Goal: Communication & Community: Answer question/provide support

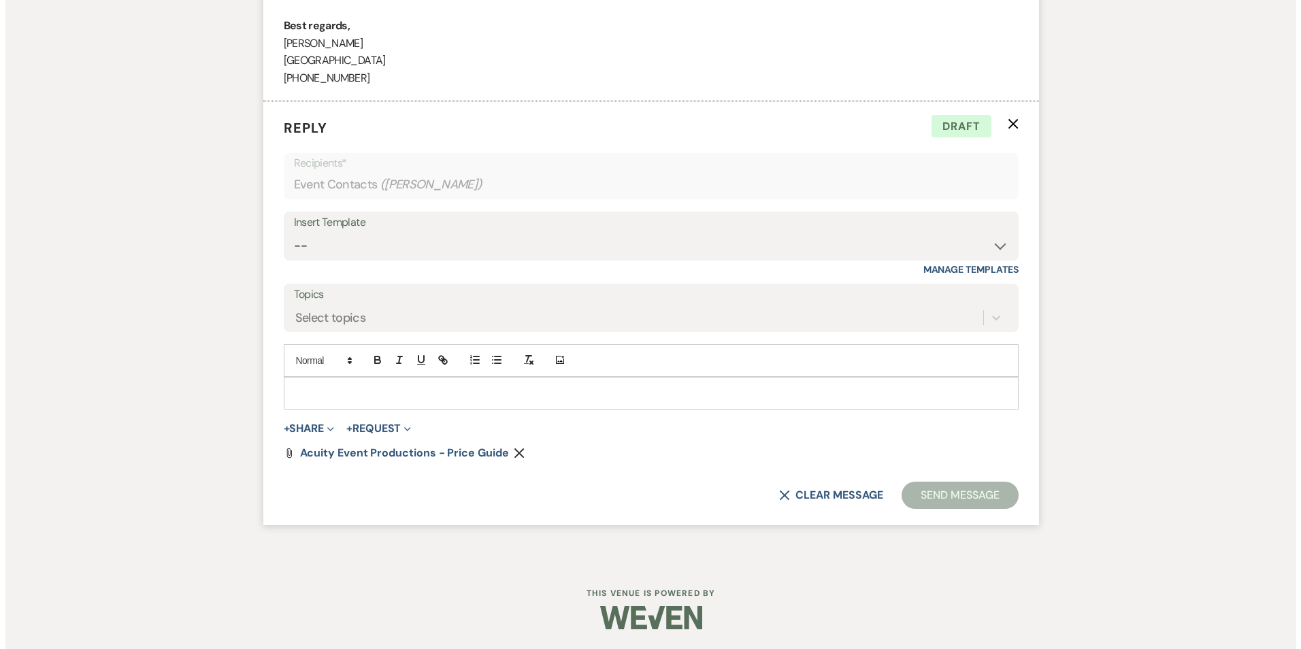
scroll to position [2455, 0]
click at [316, 430] on button "+ Share Expand" at bounding box center [303, 428] width 51 height 11
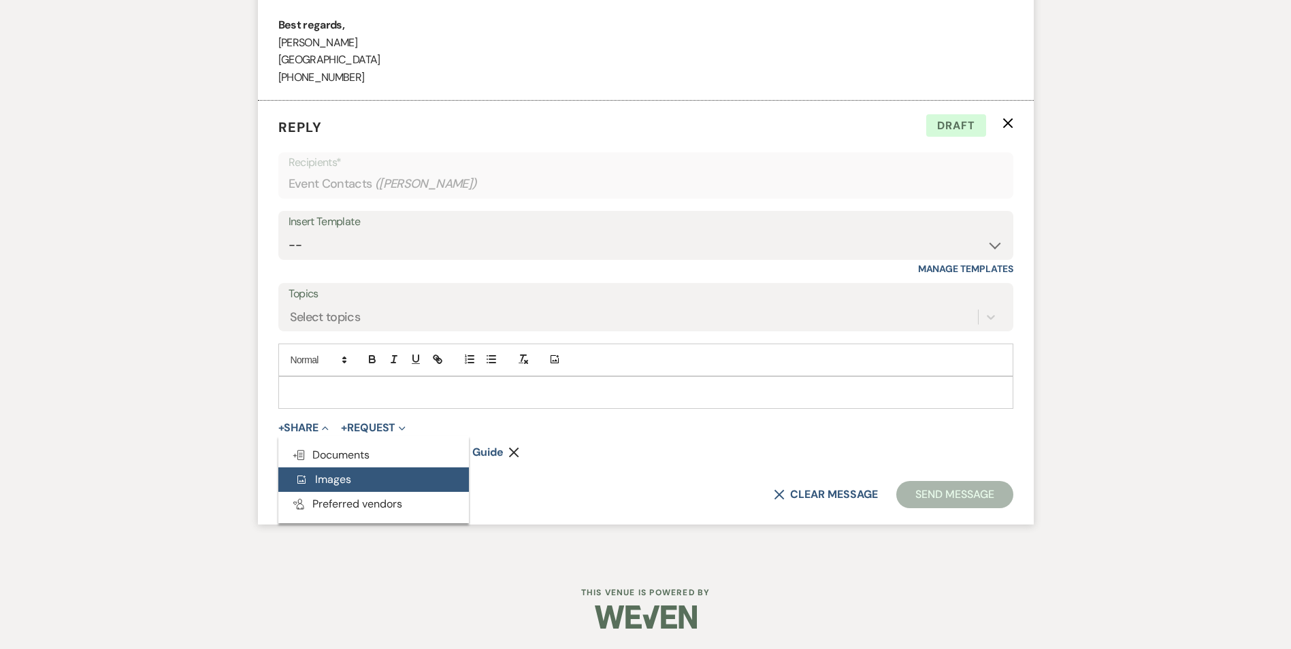
click at [324, 470] on button "Add Photo Images" at bounding box center [373, 480] width 191 height 24
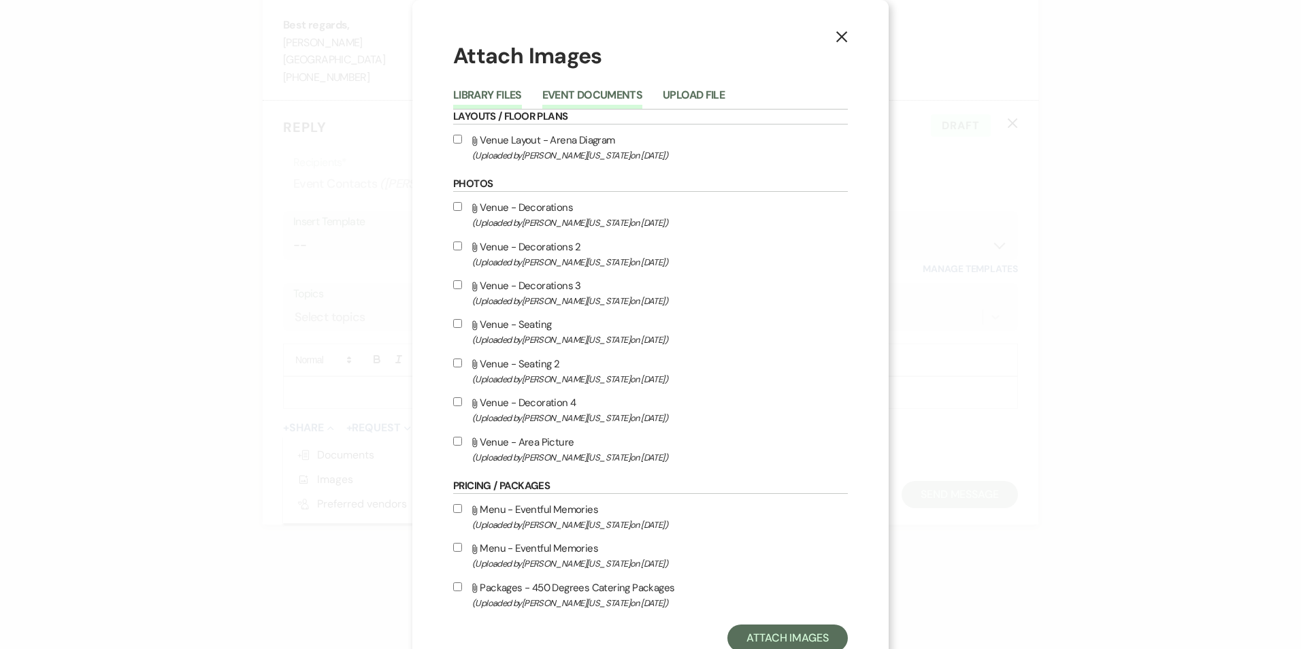
click at [588, 98] on button "Event Documents" at bounding box center [592, 99] width 100 height 19
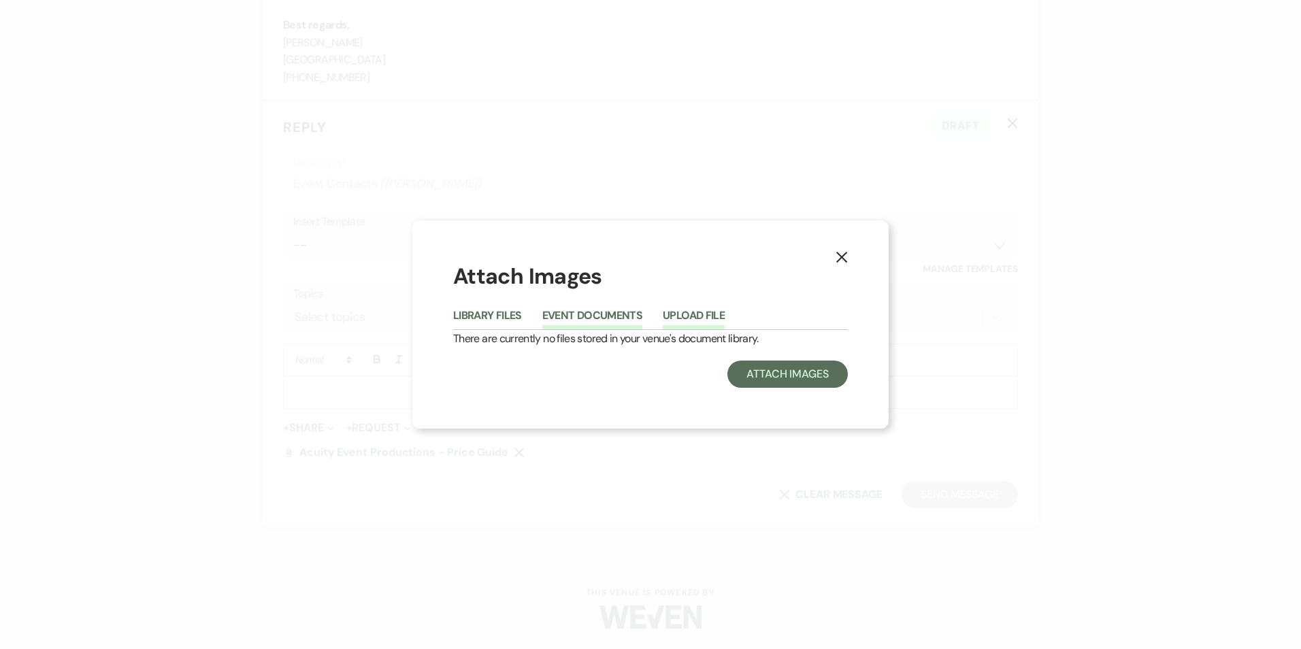
click at [688, 319] on button "Upload File" at bounding box center [694, 319] width 62 height 19
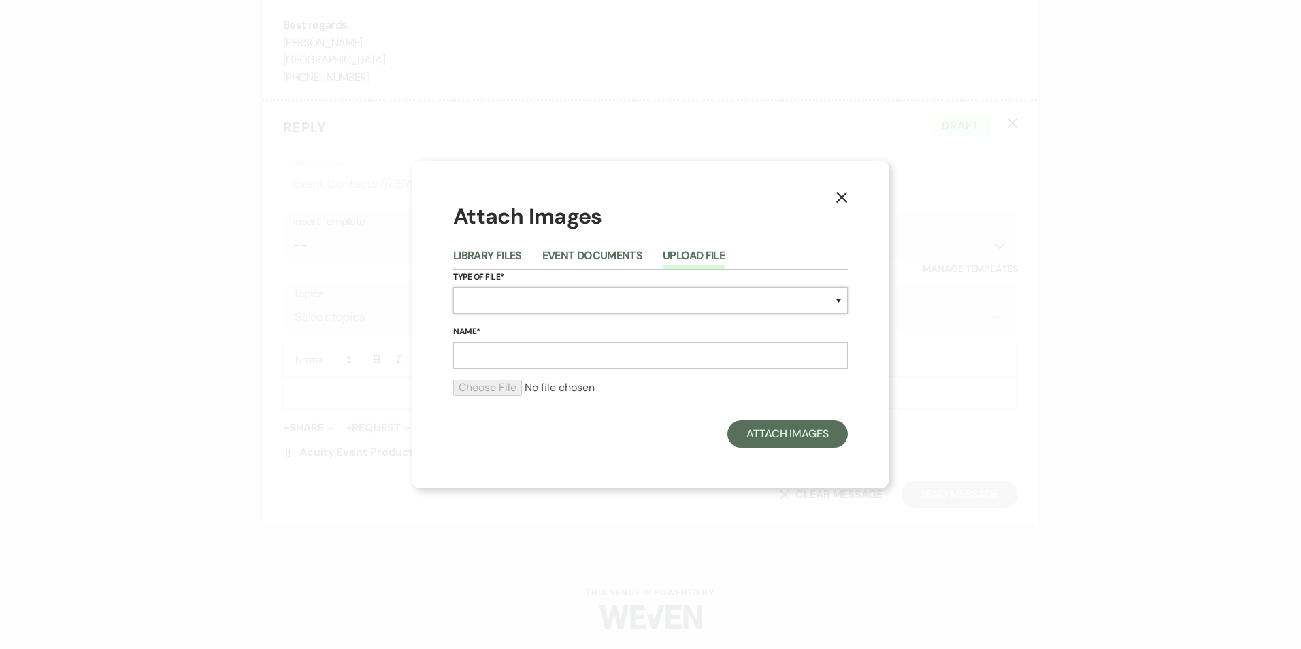
click at [544, 301] on select "Special Event Insurance Vendor Certificate of Insurance Contracts / Rental Agre…" at bounding box center [650, 300] width 395 height 27
select select "66"
click at [453, 287] on select "Special Event Insurance Vendor Certificate of Insurance Contracts / Rental Agre…" at bounding box center [650, 300] width 395 height 27
click at [517, 359] on input "Name*" at bounding box center [650, 355] width 395 height 27
type input "Eventful Memories"
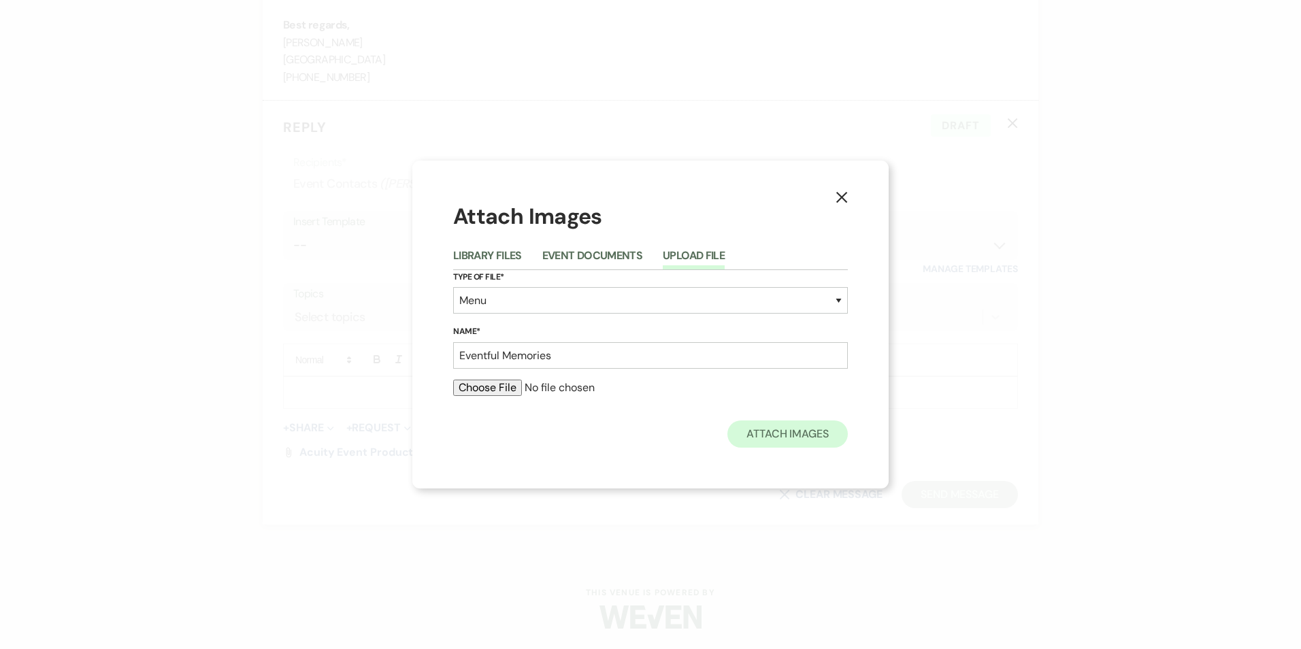
click at [755, 421] on div "Attach Images Library Files Event Documents Upload File Type of File* Special E…" at bounding box center [650, 324] width 395 height 246
click at [845, 189] on button "X" at bounding box center [842, 197] width 20 height 24
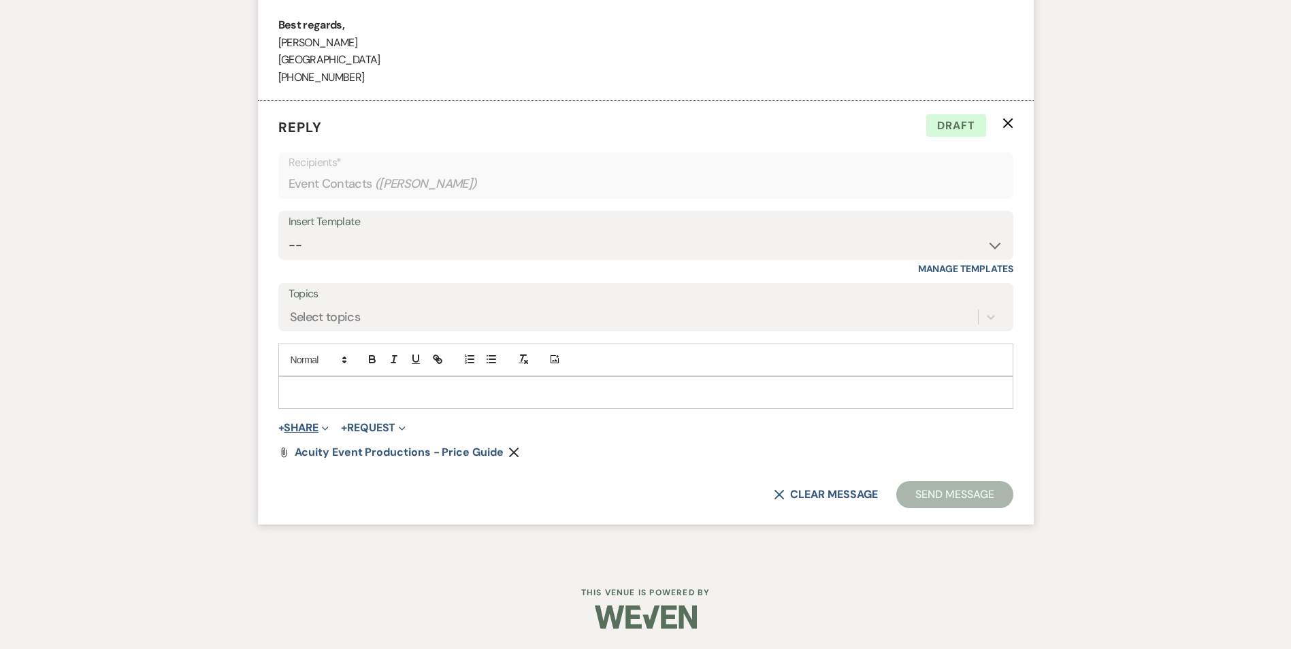
click at [304, 425] on button "+ Share Expand" at bounding box center [303, 428] width 51 height 11
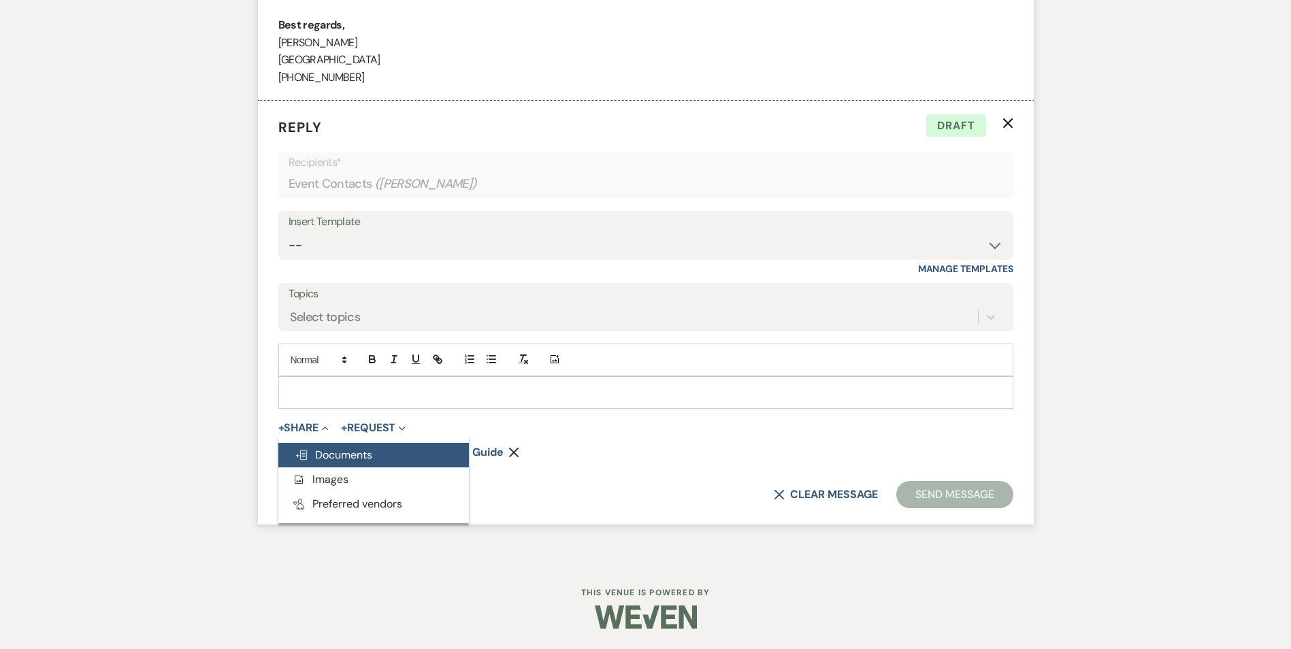
click at [315, 453] on span "Doc Upload Documents" at bounding box center [334, 455] width 78 height 14
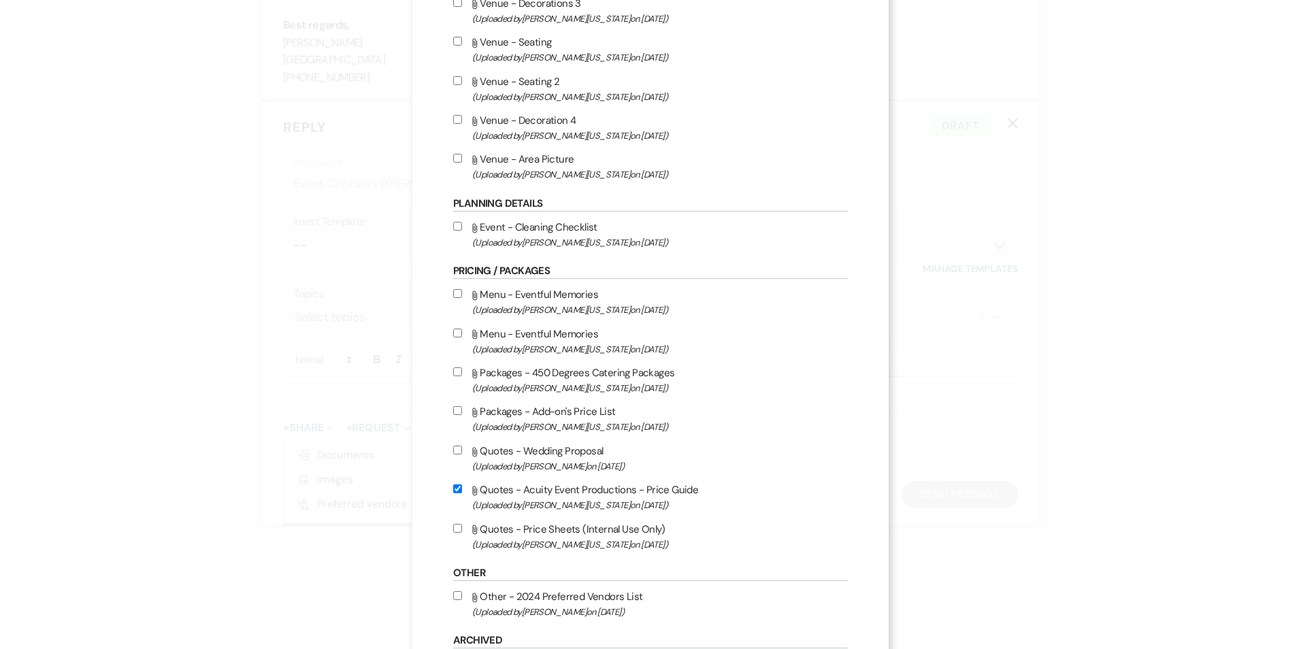
scroll to position [749, 0]
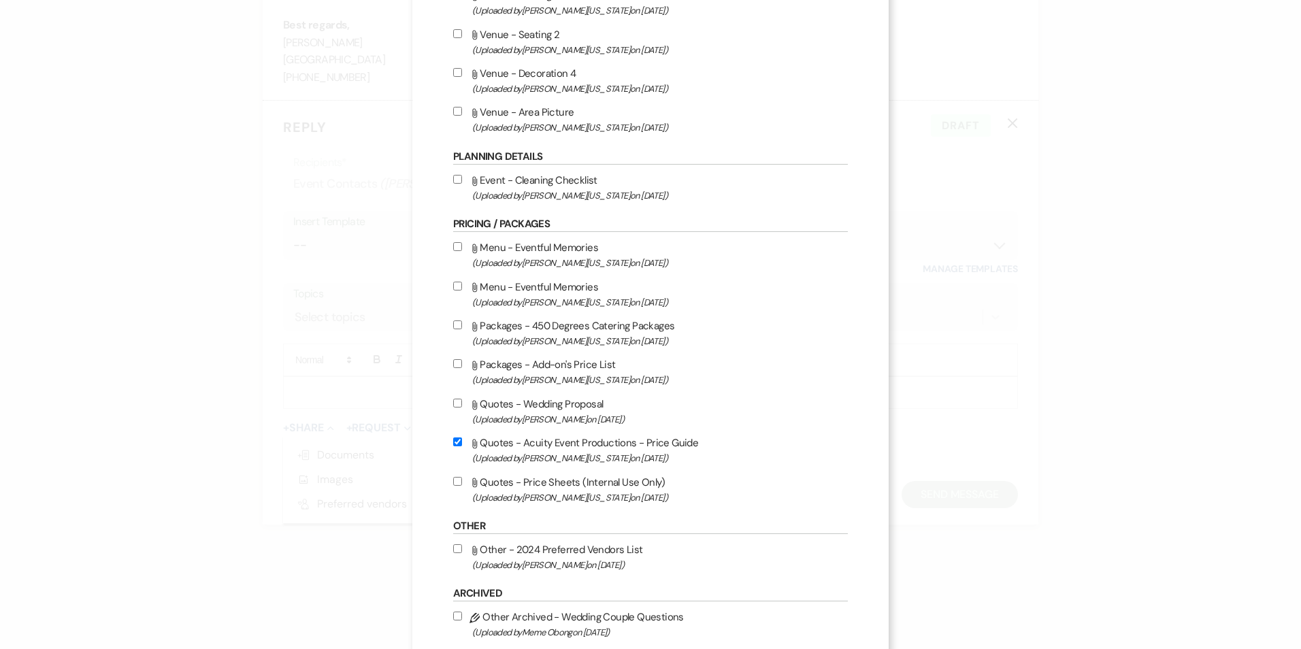
click at [457, 246] on input "Attach File Menu - Eventful Memories (Uploaded by [PERSON_NAME][US_STATE] on [D…" at bounding box center [457, 246] width 9 height 9
checkbox input "true"
click at [453, 279] on label "Attach File Menu - Eventful Memories (Uploaded by [PERSON_NAME][US_STATE] on [D…" at bounding box center [650, 294] width 395 height 32
click at [453, 282] on input "Attach File Menu - Eventful Memories (Uploaded by [PERSON_NAME][US_STATE] on [D…" at bounding box center [457, 286] width 9 height 9
checkbox input "true"
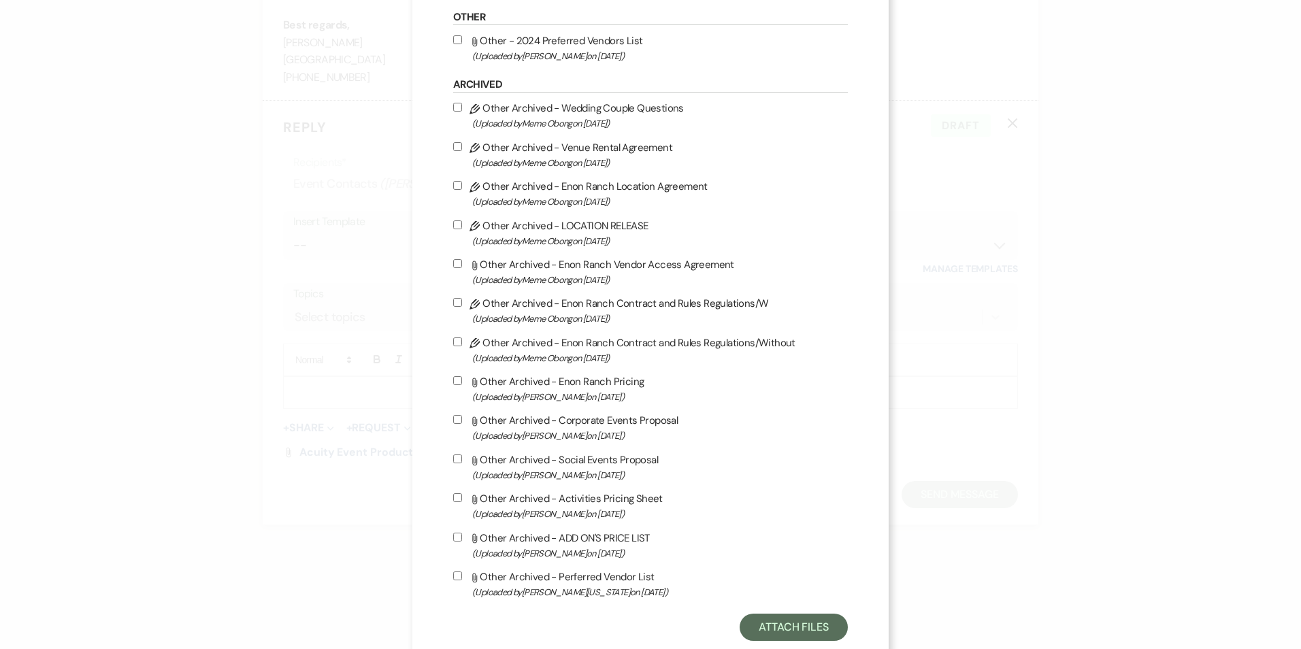
scroll to position [1290, 0]
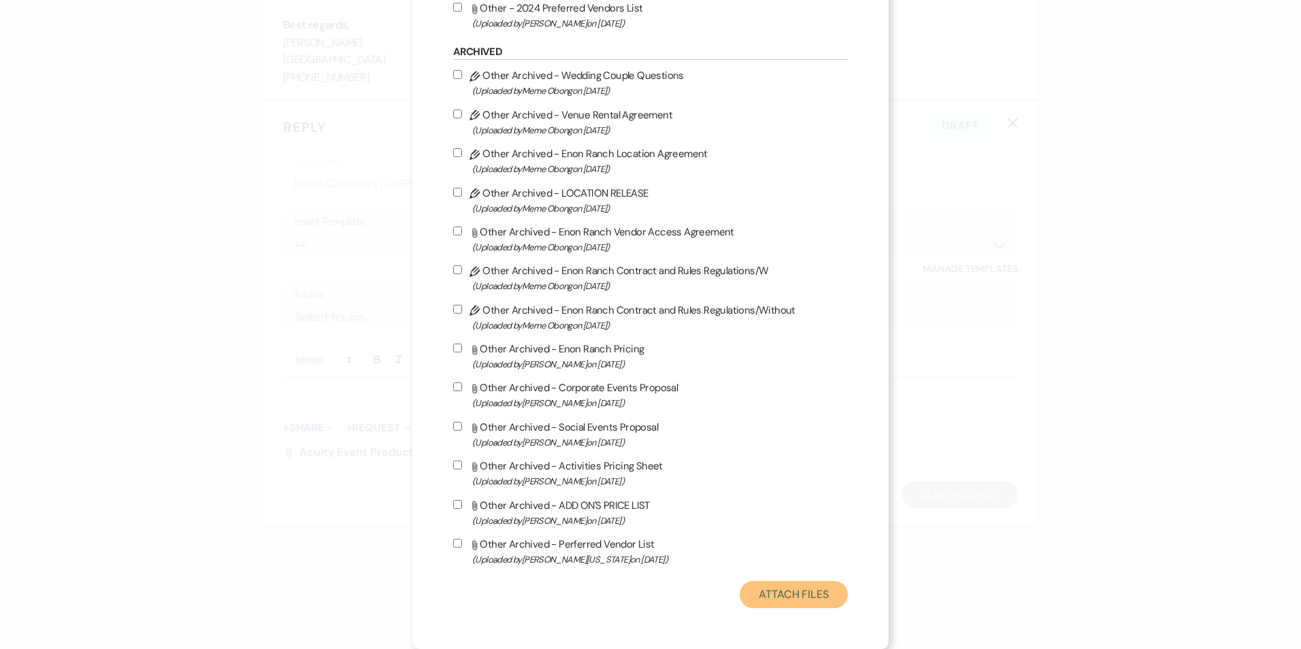
click at [769, 600] on button "Attach Files" at bounding box center [794, 594] width 108 height 27
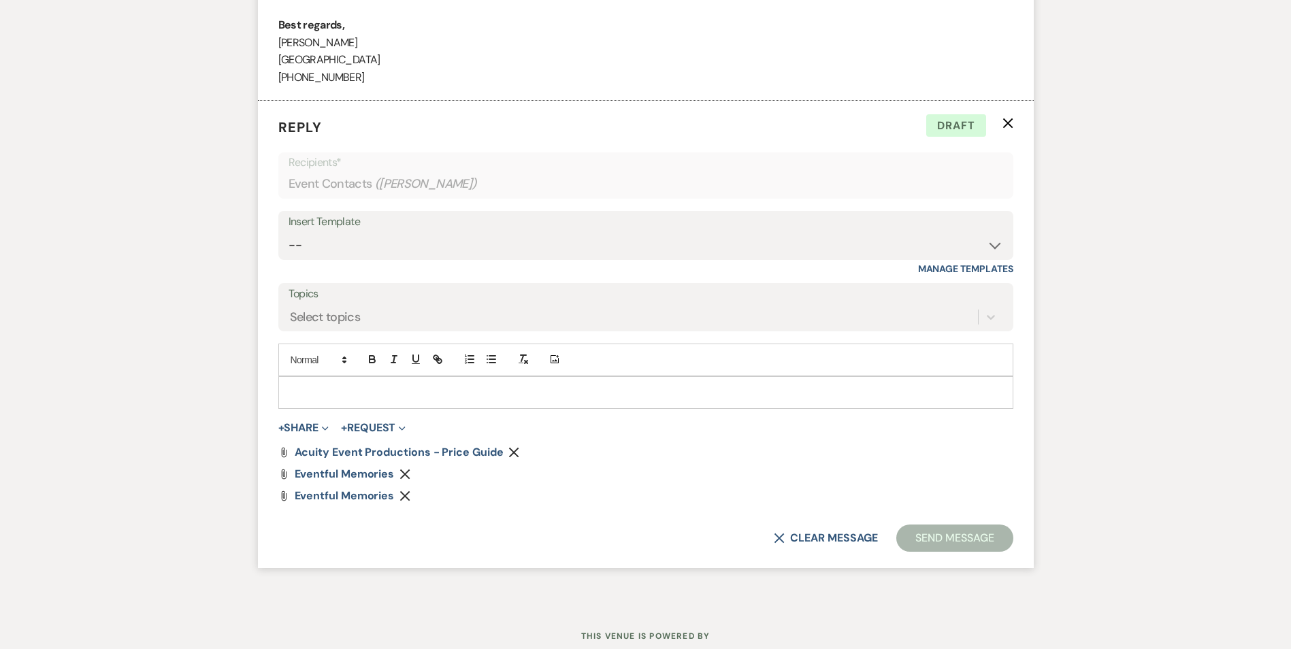
click at [314, 419] on form "Reply X Draft Recipients* Event Contacts ( [PERSON_NAME] ) Insert Template -- I…" at bounding box center [646, 335] width 776 height 468
click at [320, 427] on button "+ Share Expand" at bounding box center [303, 428] width 51 height 11
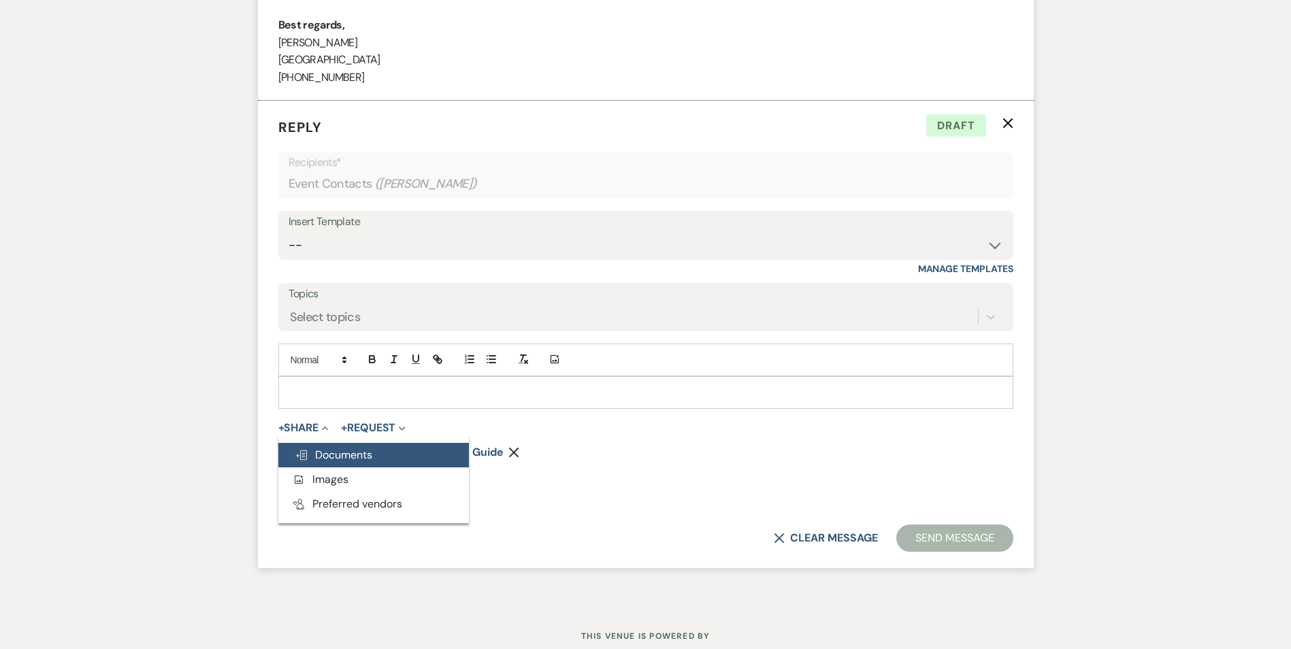
click at [333, 451] on span "Doc Upload Documents" at bounding box center [334, 455] width 78 height 14
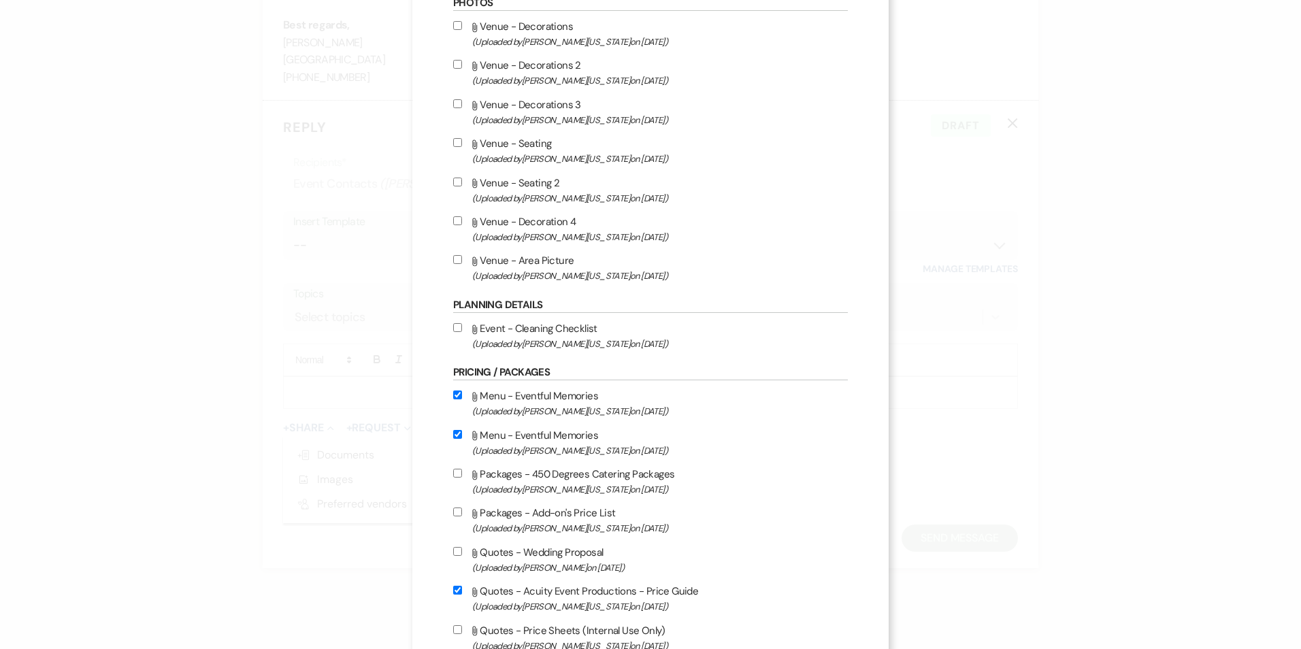
scroll to position [612, 0]
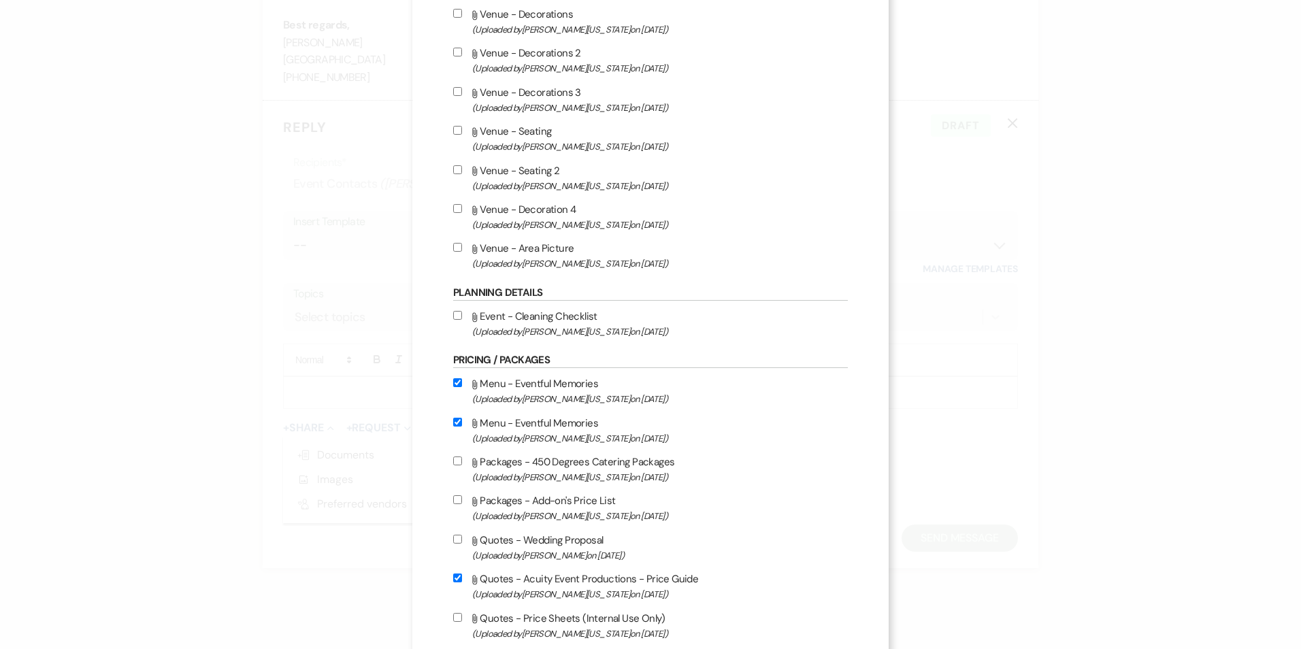
click at [455, 460] on input "Attach File Packages - 450 Degrees Catering Packages (Uploaded by [PERSON_NAME]…" at bounding box center [457, 461] width 9 height 9
checkbox input "true"
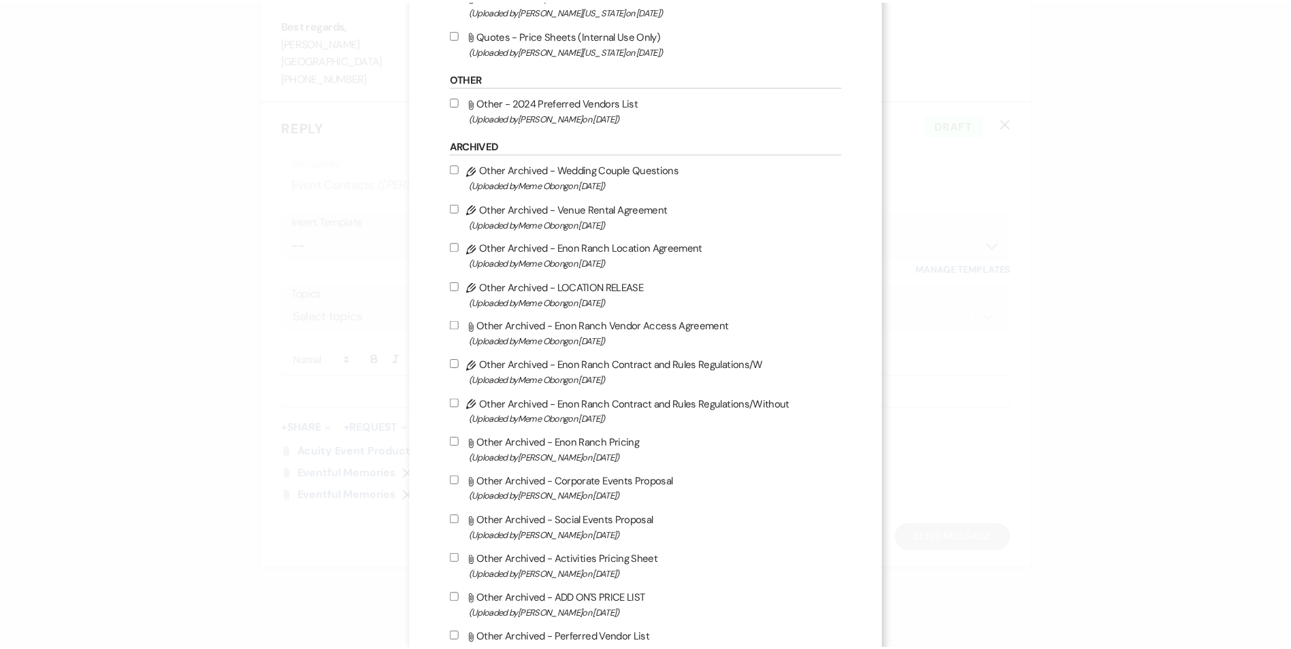
scroll to position [1290, 0]
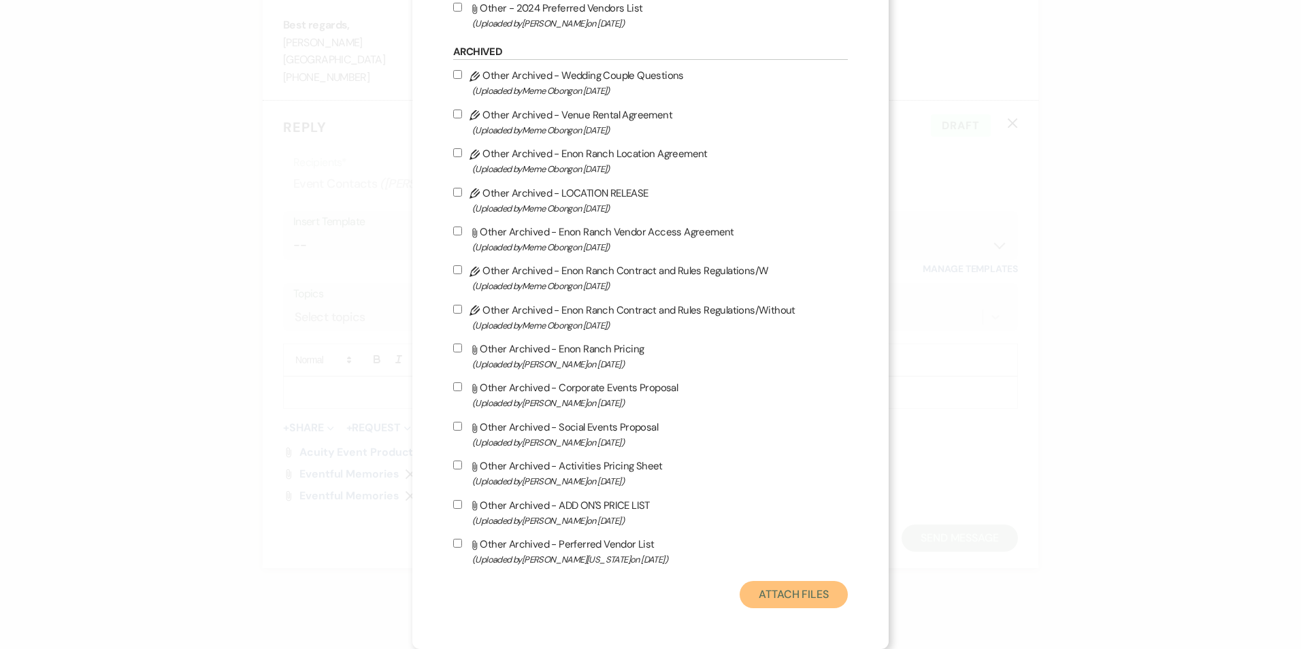
click at [777, 596] on button "Attach Files" at bounding box center [794, 594] width 108 height 27
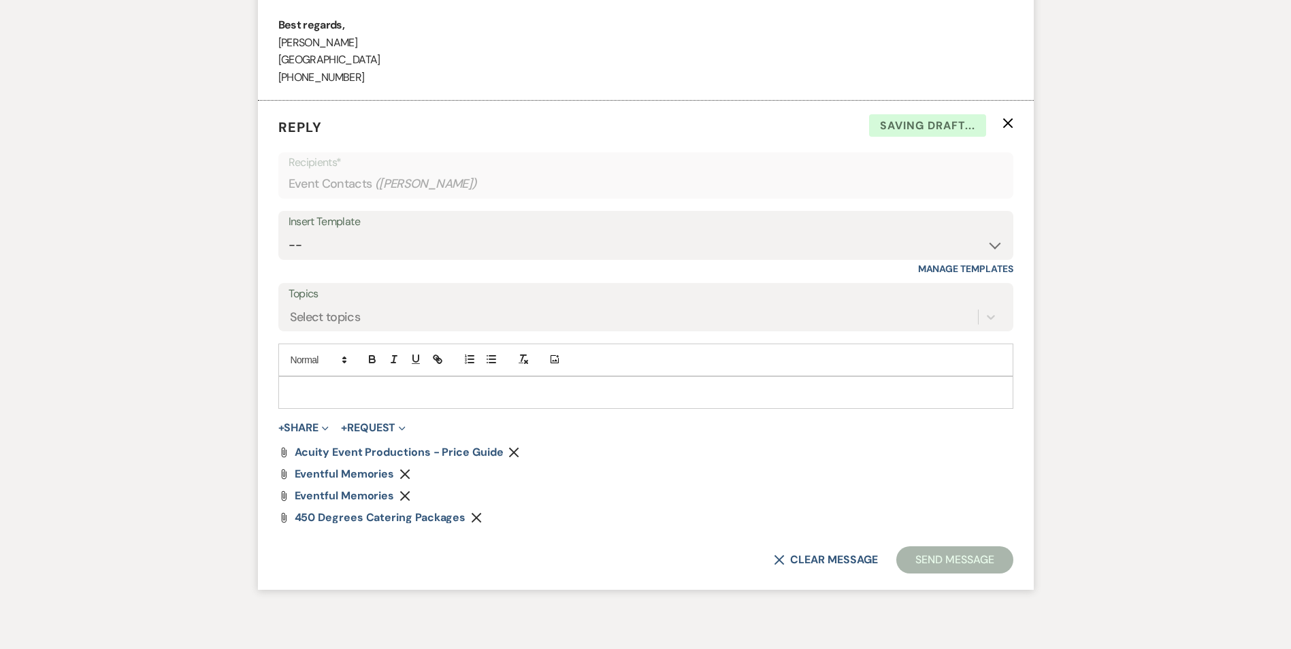
click at [329, 390] on p at bounding box center [645, 392] width 713 height 15
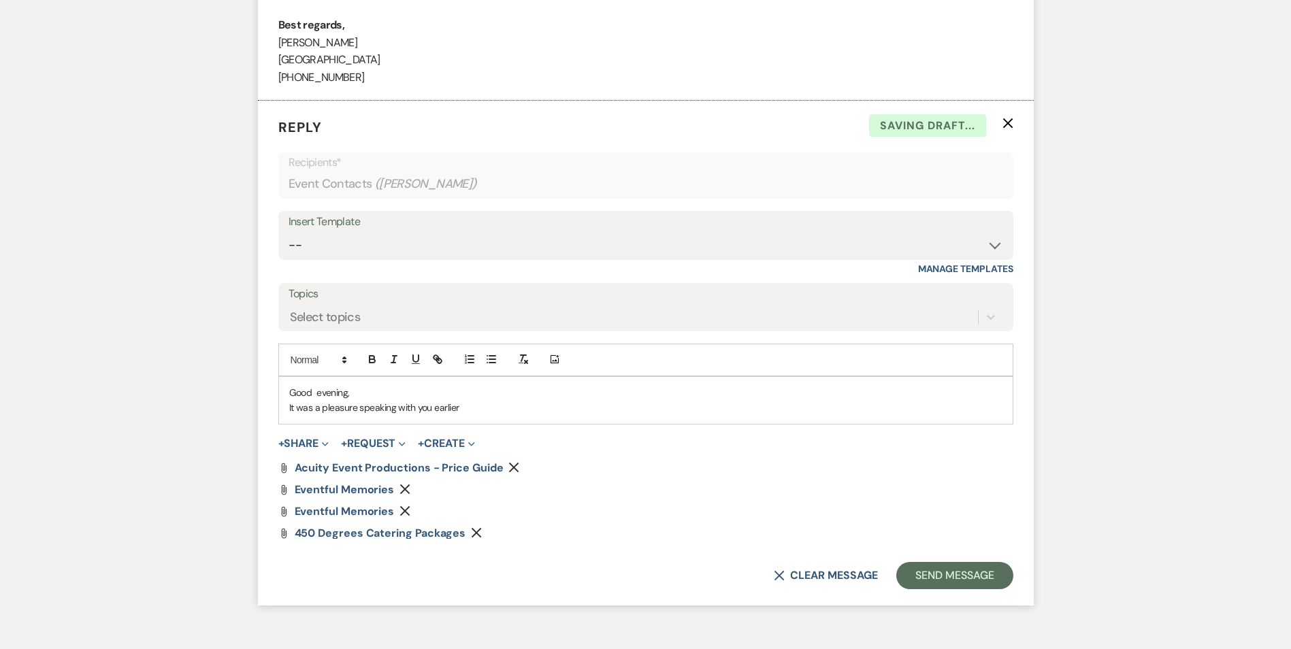
click at [304, 410] on p "It was a pleasure speaking with you earlier" at bounding box center [645, 407] width 713 height 15
click at [335, 406] on p "It was a pleasure speaking with you earlier" at bounding box center [645, 407] width 713 height 15
click at [365, 405] on p "It was a pleasure speaking with you earlier" at bounding box center [645, 407] width 713 height 15
click at [408, 413] on p "It was a pleasure speaking with you earlier" at bounding box center [645, 407] width 713 height 15
click at [438, 416] on div "Good evening, It was a pleasure speaking with you earlier" at bounding box center [646, 400] width 734 height 47
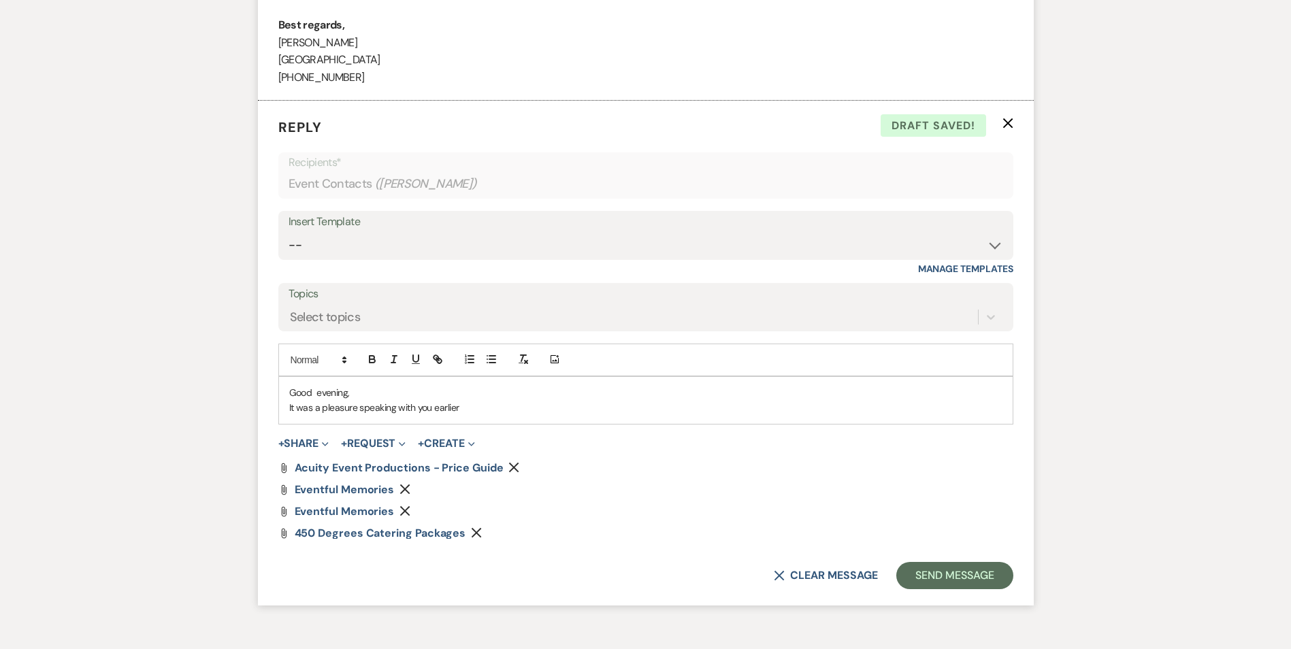
click at [470, 422] on div "Good evening, It was a pleasure speaking with you earlier" at bounding box center [646, 400] width 734 height 47
click at [433, 405] on p "It was a pleasure speaking with you earlier" at bounding box center [645, 407] width 713 height 15
click at [473, 408] on p "It was a pleasure speaking with you earlier" at bounding box center [645, 407] width 713 height 15
click at [541, 410] on p "It was a pleasure speaking with you earlier. Below I have attached more informa…" at bounding box center [645, 407] width 713 height 15
click at [468, 412] on p "It was a pleasure speaking with you earlier. Below I have attached more informa…" at bounding box center [645, 407] width 713 height 15
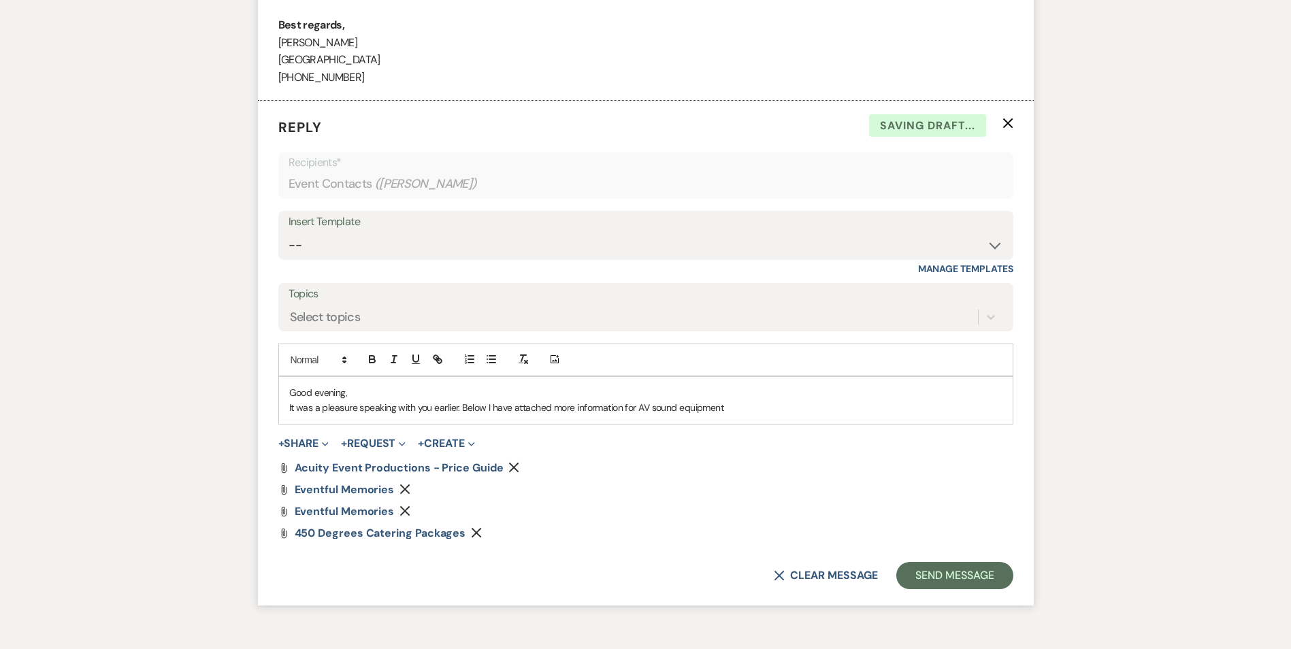
click at [525, 407] on p "It was a pleasure speaking with you earlier. Below I have attached more informa…" at bounding box center [645, 407] width 713 height 15
click at [583, 405] on p "It was a pleasure speaking with you earlier. Below I have attached more informa…" at bounding box center [645, 407] width 713 height 15
click at [640, 408] on p "It was a pleasure speaking with you earlier. Below I have attached more informa…" at bounding box center [645, 407] width 713 height 15
click at [624, 408] on p "It was a pleasure speaking with you earlier. Below I have attached more informa…" at bounding box center [645, 407] width 713 height 15
click at [613, 408] on p "It was a pleasure speaking with you earlier. Below I have attached more informa…" at bounding box center [645, 407] width 713 height 15
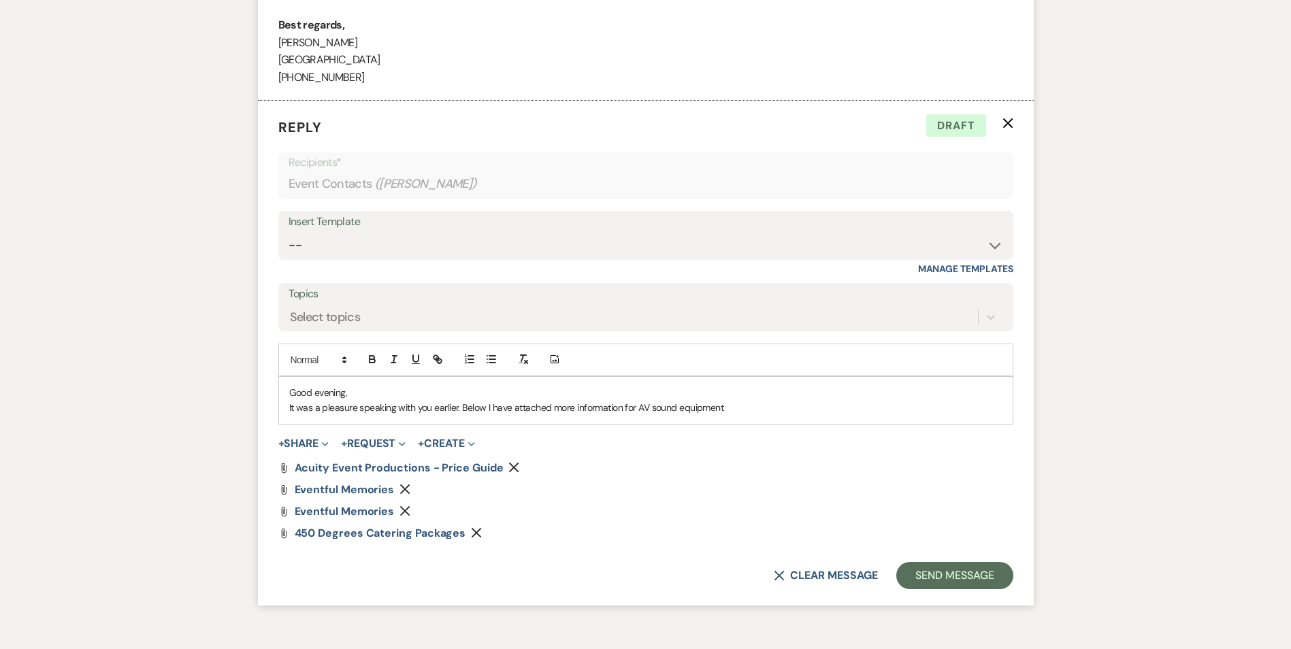
click at [631, 409] on p "It was a pleasure speaking with you earlier. Below I have attached more informa…" at bounding box center [645, 407] width 713 height 15
drag, startPoint x: 489, startPoint y: 405, endPoint x: 587, endPoint y: 403, distance: 98.7
click at [587, 403] on p "It was a pleasure speaking with you earlier. Below I have attached more informa…" at bounding box center [645, 407] width 713 height 15
click at [615, 404] on p "It was a pleasure speaking with you earlier. Below I have attached more informa…" at bounding box center [645, 407] width 713 height 15
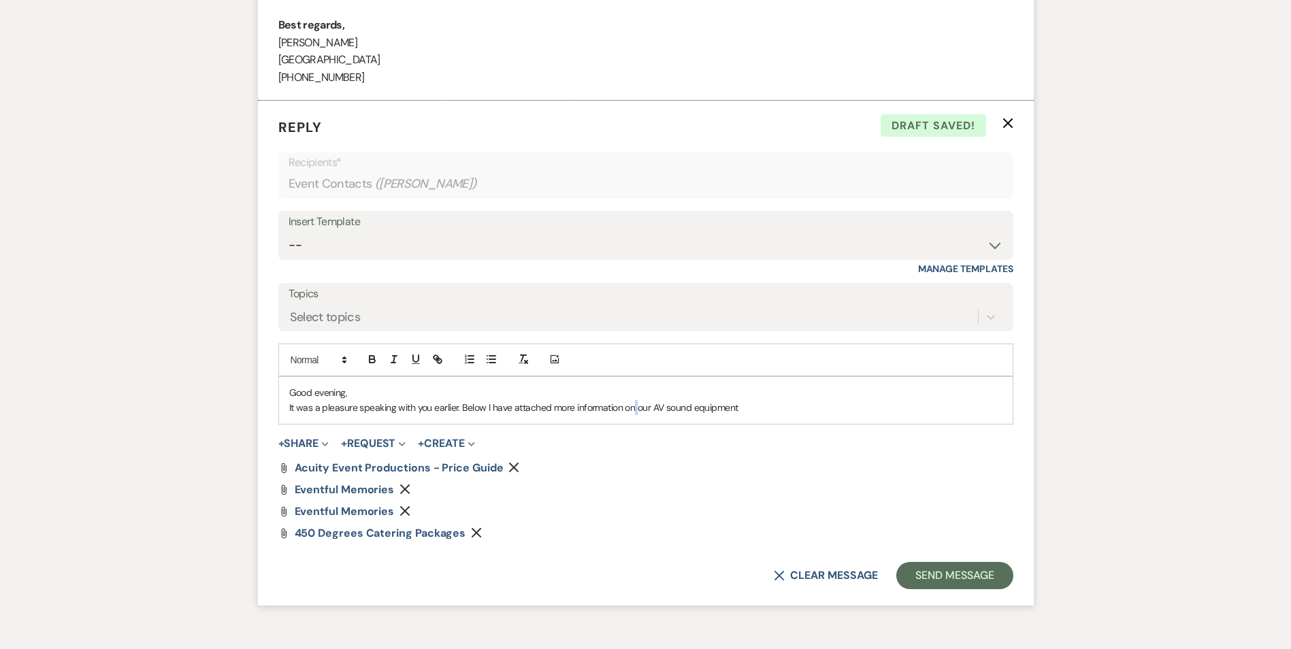
drag, startPoint x: 638, startPoint y: 404, endPoint x: 648, endPoint y: 406, distance: 10.4
click at [638, 405] on p "It was a pleasure speaking with you earlier. Below I have attached more informa…" at bounding box center [645, 407] width 713 height 15
click at [661, 408] on p "It was a pleasure speaking with you earlier. Below I have attached more informa…" at bounding box center [645, 407] width 713 height 15
click at [653, 407] on p "It was a pleasure speaking with you earlier. Below I have attached more informa…" at bounding box center [645, 407] width 713 height 15
click at [670, 410] on p "It was a pleasure speaking with you earlier. Below I have attached more informa…" at bounding box center [645, 407] width 713 height 15
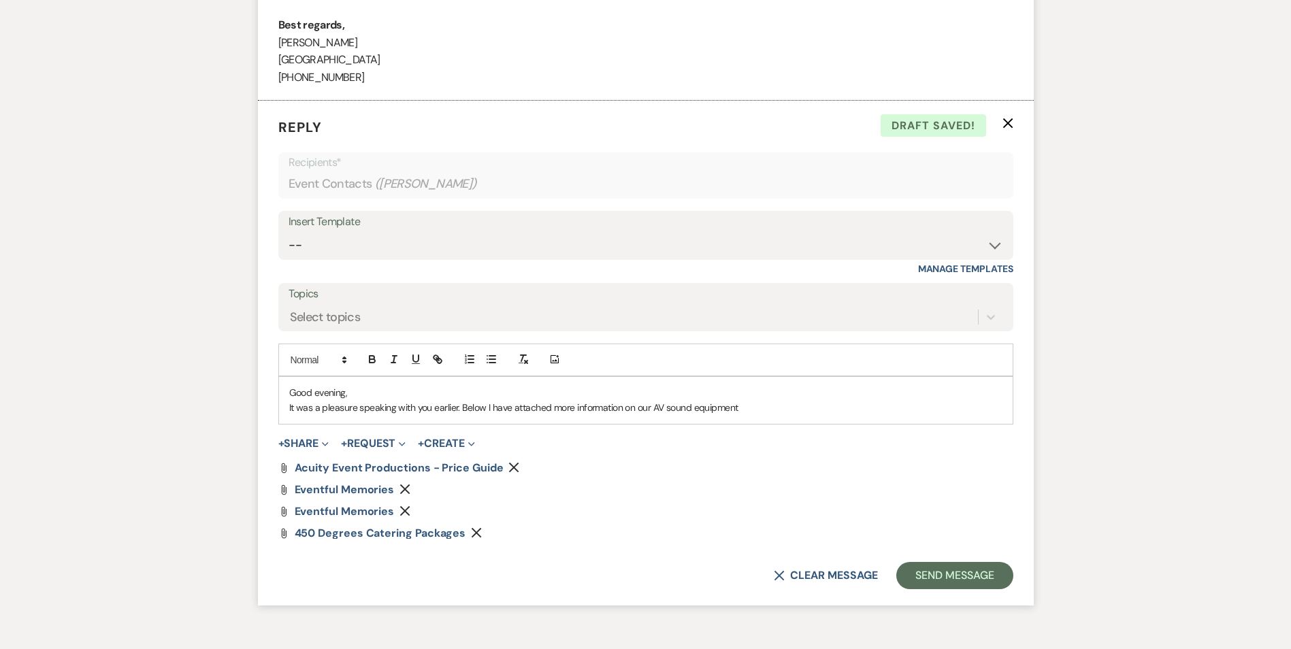
click at [665, 403] on p "It was a pleasure speaking with you earlier. Below I have attached more informa…" at bounding box center [645, 407] width 713 height 15
drag, startPoint x: 563, startPoint y: 408, endPoint x: 640, endPoint y: 404, distance: 77.0
click at [639, 404] on p "It was a pleasure speaking with you earlier. Below I have attached more informa…" at bounding box center [645, 407] width 713 height 15
drag, startPoint x: 480, startPoint y: 407, endPoint x: 550, endPoint y: 403, distance: 69.5
click at [548, 404] on p "It was a pleasure speaking with you earlier. Below I have attached more informa…" at bounding box center [645, 407] width 713 height 15
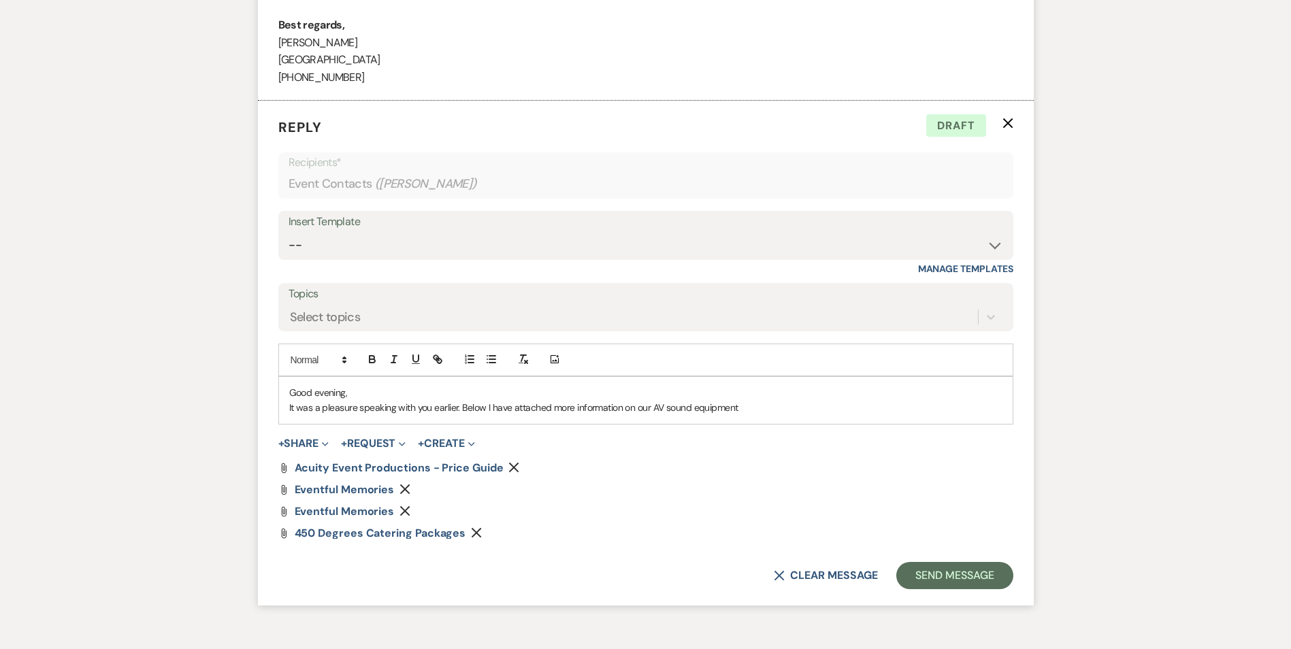
click at [572, 404] on p "It was a pleasure speaking with you earlier. Below I have attached more informa…" at bounding box center [645, 407] width 713 height 15
click at [478, 407] on p "It was a pleasure speaking with you earlier. Below I have attached more informa…" at bounding box center [645, 407] width 713 height 15
drag, startPoint x: 485, startPoint y: 406, endPoint x: 507, endPoint y: 404, distance: 22.5
click at [506, 404] on p "It was a pleasure speaking with you earlier. Below I have attached more informa…" at bounding box center [645, 407] width 713 height 15
click at [508, 404] on p "It was a pleasure speaking with you earlier. Below I have attached more informa…" at bounding box center [645, 407] width 713 height 15
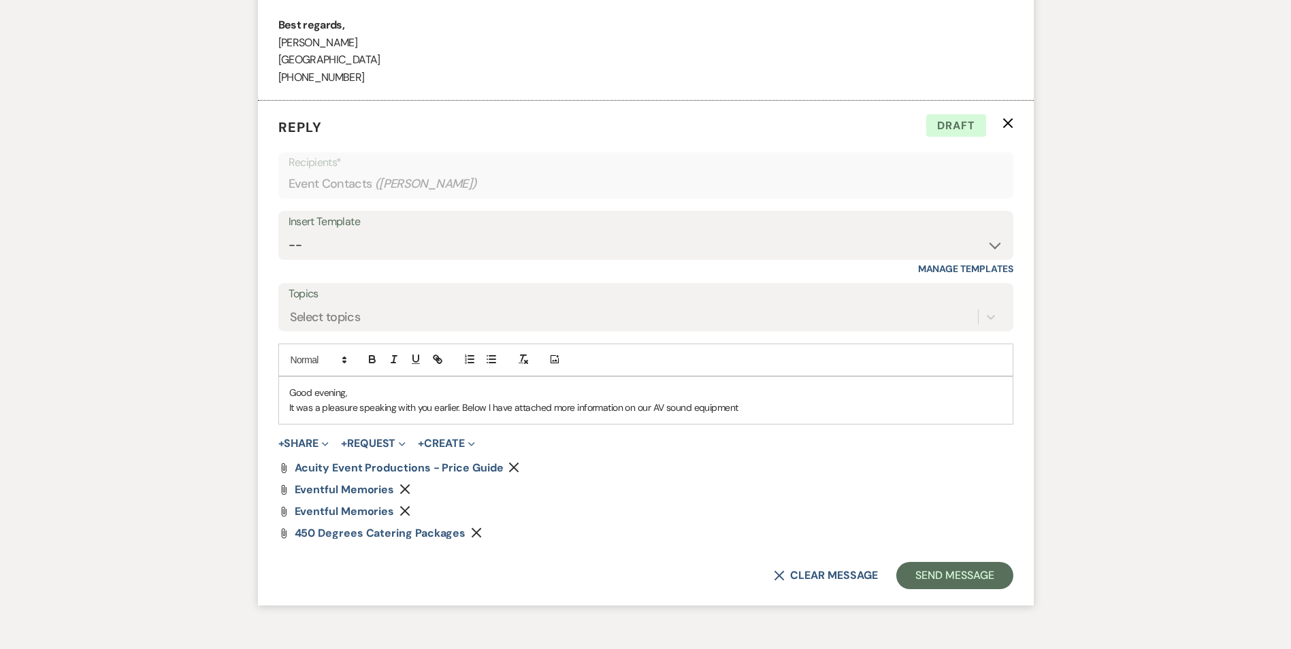
click at [492, 407] on p "It was a pleasure speaking with you earlier. Below I have attached more informa…" at bounding box center [645, 407] width 713 height 15
click at [475, 399] on p "Good evening," at bounding box center [645, 392] width 713 height 15
drag, startPoint x: 489, startPoint y: 406, endPoint x: 576, endPoint y: 407, distance: 87.8
click at [576, 407] on p "It was a pleasure speaking with you earlier. Below I have attached more informa…" at bounding box center [645, 407] width 713 height 15
click at [590, 406] on p "It was a pleasure speaking with you earlier. Below I have attached more informa…" at bounding box center [645, 407] width 713 height 15
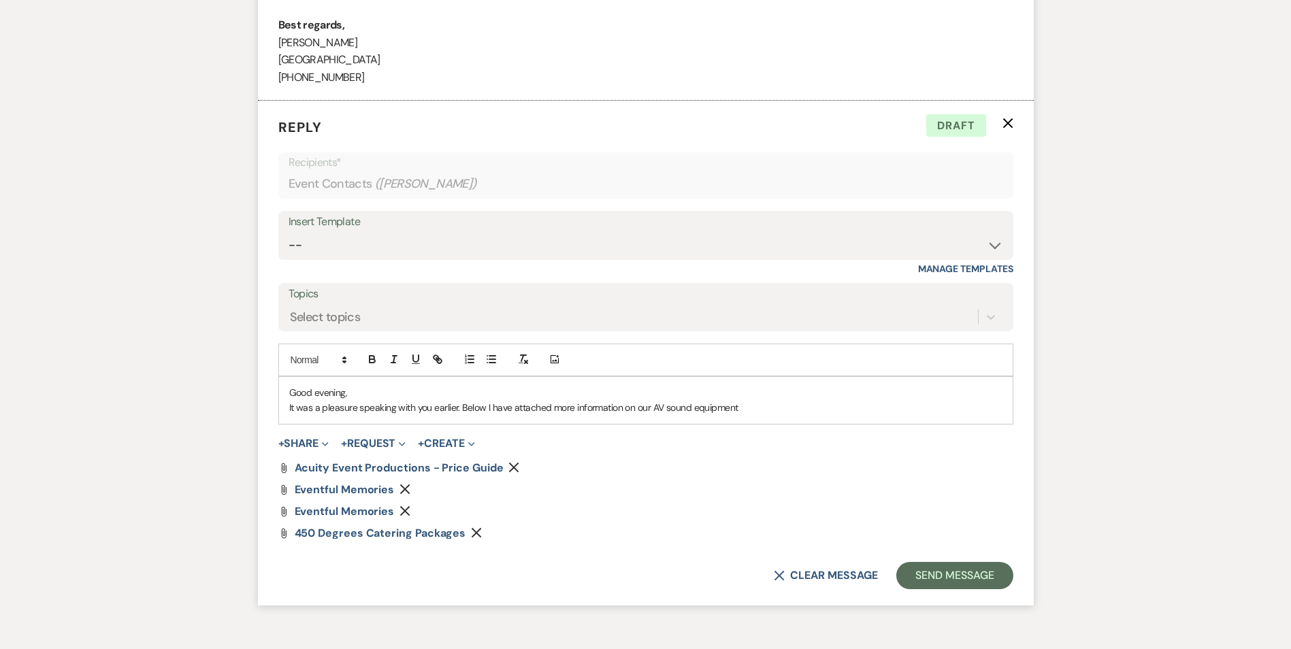
click at [478, 407] on p "It was a pleasure speaking with you earlier. Below I have attached more informa…" at bounding box center [645, 407] width 713 height 15
click at [489, 406] on p "It was a pleasure speaking with you earlier. Below I have attached more informa…" at bounding box center [645, 407] width 713 height 15
drag, startPoint x: 474, startPoint y: 408, endPoint x: 548, endPoint y: 397, distance: 75.0
click at [519, 401] on p "It was a pleasure speaking with you earlier. Below I have attached more informa…" at bounding box center [645, 407] width 713 height 15
click at [548, 397] on p "Good evening," at bounding box center [645, 392] width 713 height 15
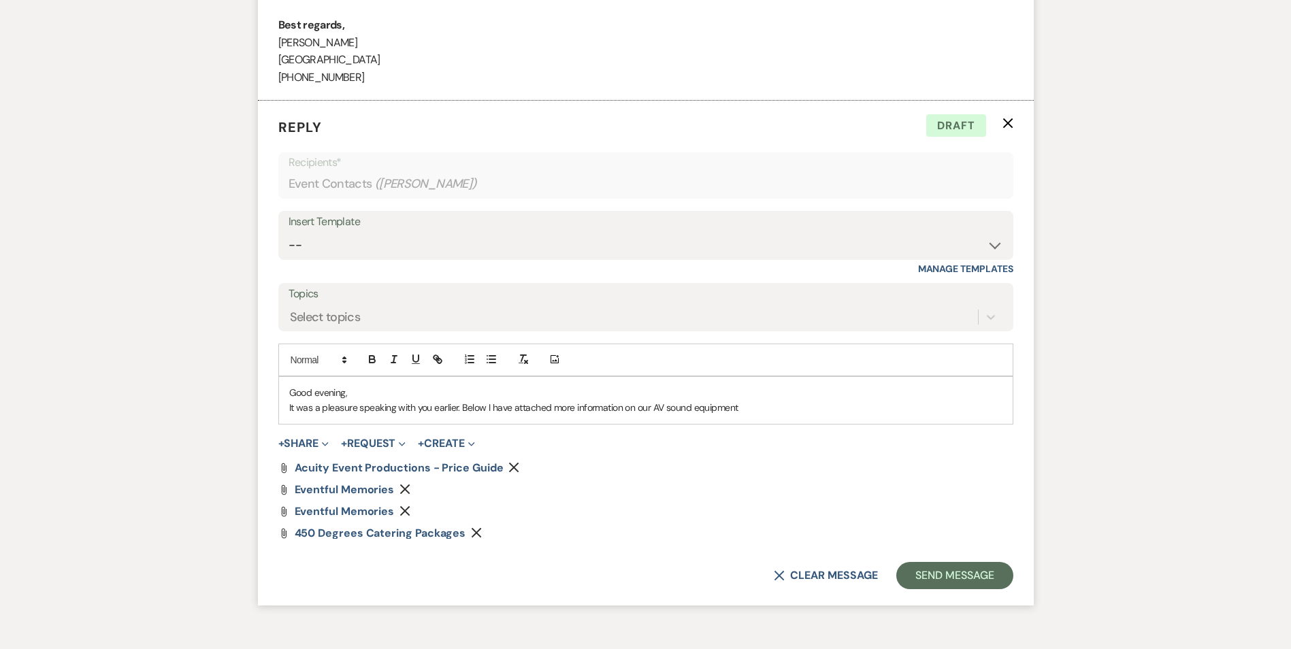
click at [522, 407] on p "It was a pleasure speaking with you earlier. Below I have attached more informa…" at bounding box center [645, 407] width 713 height 15
click at [508, 409] on p "It was a pleasure speaking with you earlier. Below I have attached more informa…" at bounding box center [645, 407] width 713 height 15
click at [470, 416] on div "Good evening, It was a pleasure speaking with you earlier. Below I have attache…" at bounding box center [646, 400] width 734 height 47
click at [514, 406] on p "It was a pleasure speaking with you earlier. Below I have attached more informa…" at bounding box center [645, 407] width 713 height 15
click at [653, 406] on p "It was a pleasure speaking with you earlier. Below I have attached more informa…" at bounding box center [645, 407] width 713 height 15
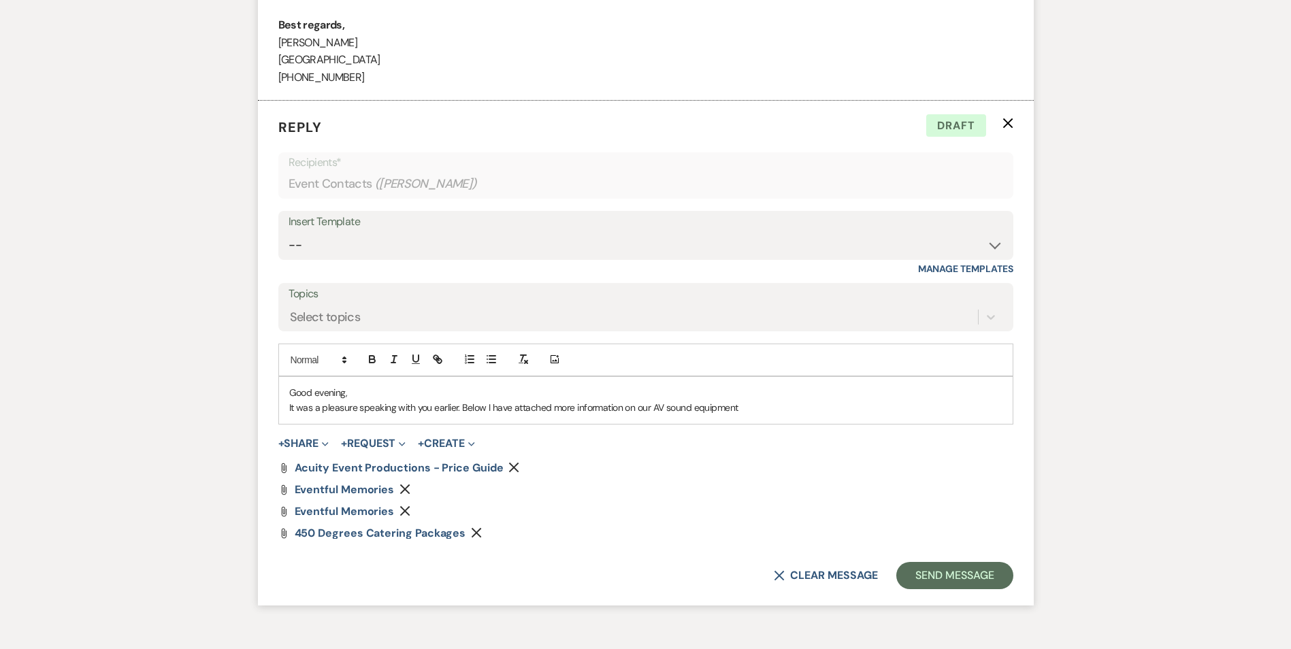
click at [628, 410] on p "It was a pleasure speaking with you earlier. Below I have attached more informa…" at bounding box center [645, 407] width 713 height 15
click at [636, 405] on p "It was a pleasure speaking with you earlier. Below I have attached more informa…" at bounding box center [645, 407] width 713 height 15
drag, startPoint x: 706, startPoint y: 408, endPoint x: 766, endPoint y: 401, distance: 59.5
click at [766, 401] on p "It was a pleasure speaking with you earlier. Below I have attached more informa…" at bounding box center [645, 407] width 713 height 15
drag, startPoint x: 766, startPoint y: 401, endPoint x: 768, endPoint y: 408, distance: 7.1
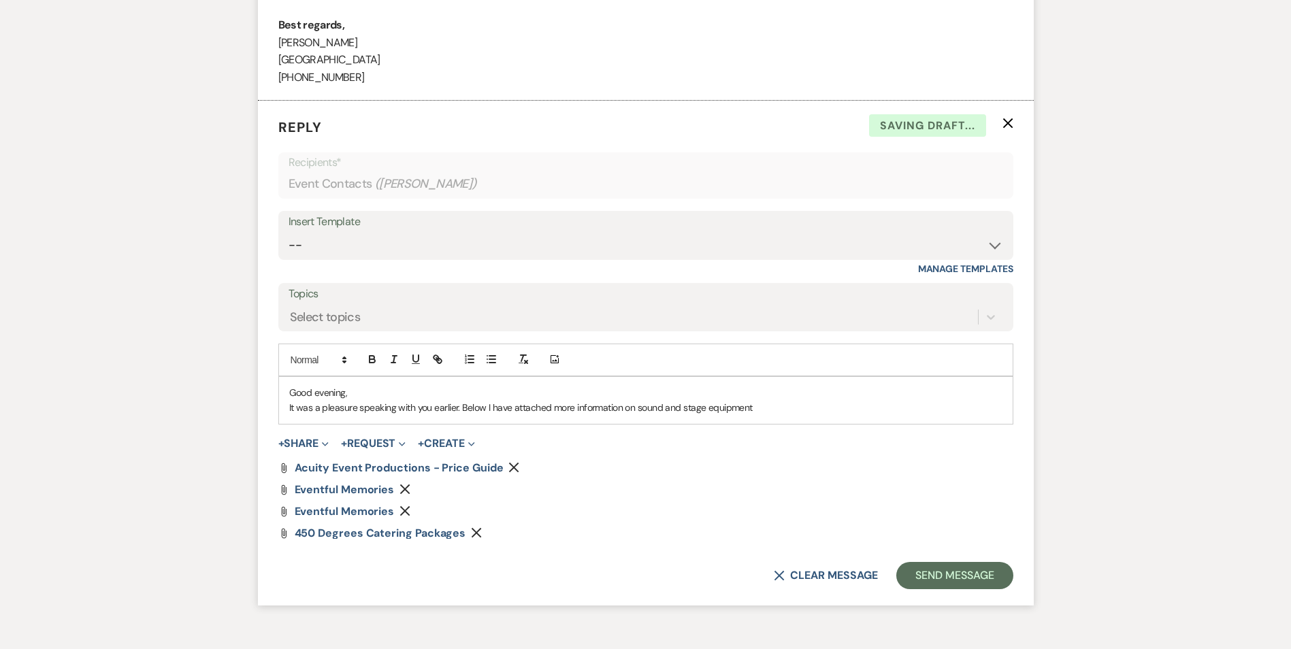
click at [768, 408] on p "It was a pleasure speaking with you earlier. Below I have attached more informa…" at bounding box center [645, 407] width 713 height 15
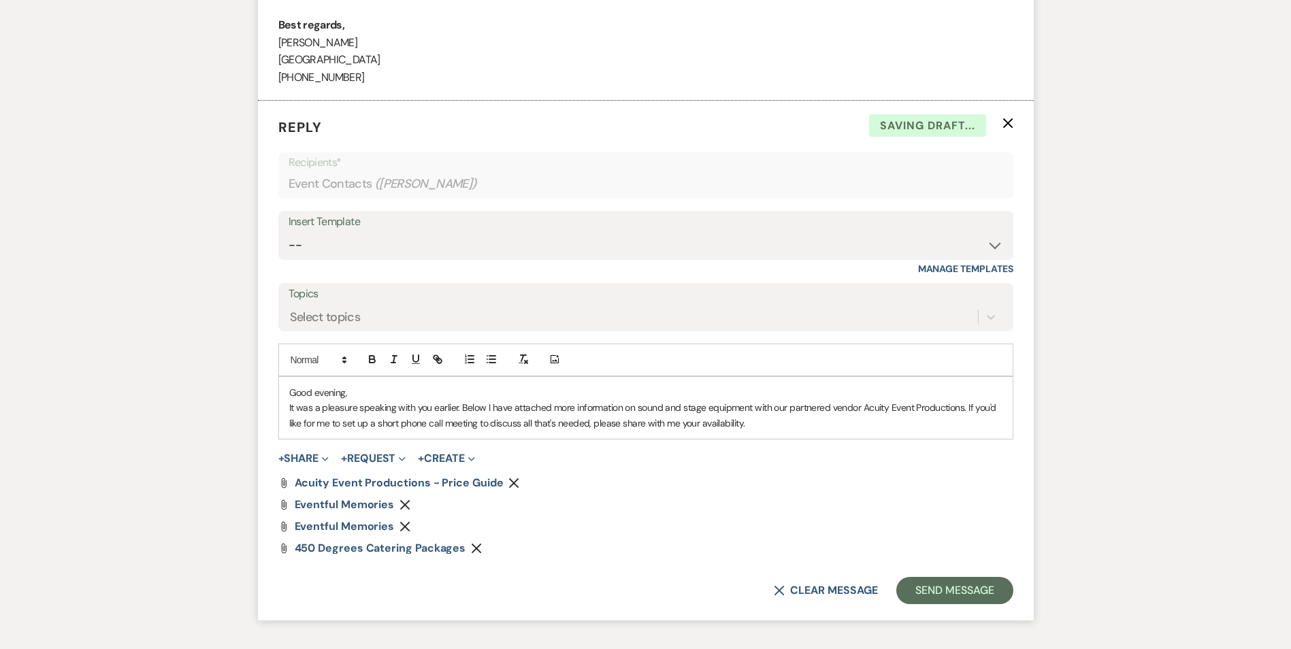
click at [749, 436] on div "Good evening, It was a pleasure speaking with you earlier. Below I have attache…" at bounding box center [646, 408] width 734 height 62
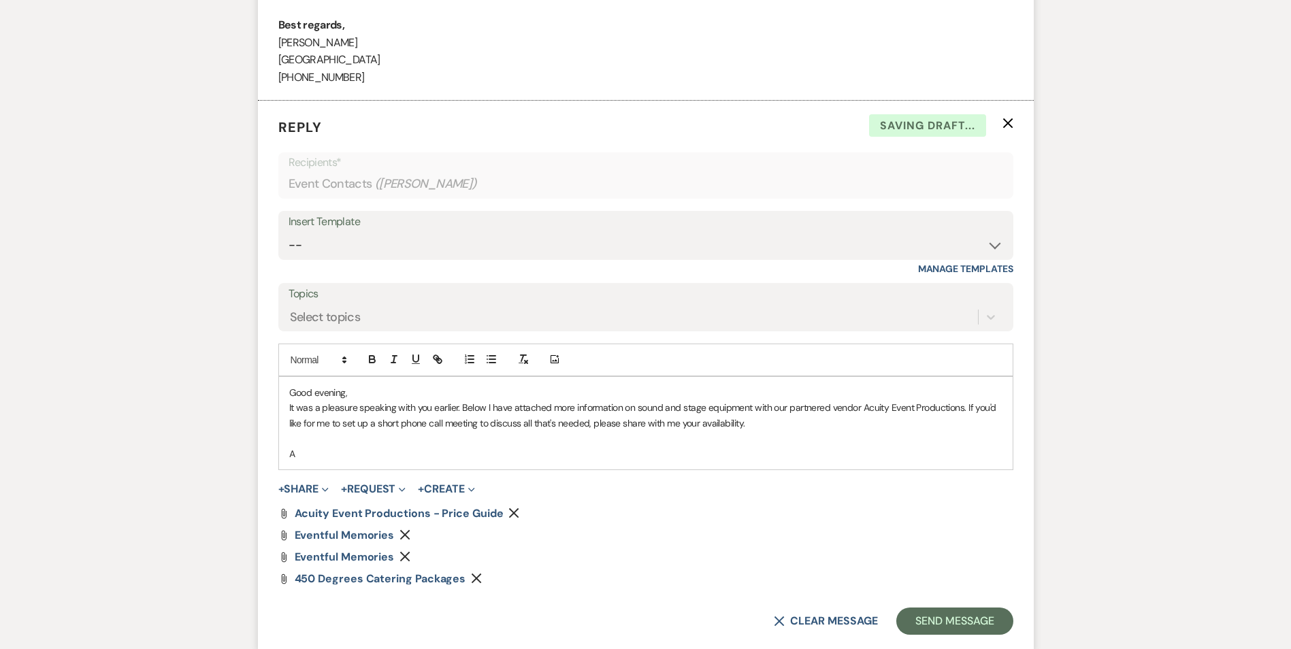
click at [740, 427] on p "It was a pleasure speaking with you earlier. Below I have attached more informa…" at bounding box center [645, 415] width 713 height 31
click at [740, 422] on p "It was a pleasure speaking with you earlier. Below I have attached more informa…" at bounding box center [645, 415] width 713 height 31
click at [361, 453] on p "A" at bounding box center [645, 453] width 713 height 15
click at [301, 448] on p "A" at bounding box center [645, 453] width 713 height 15
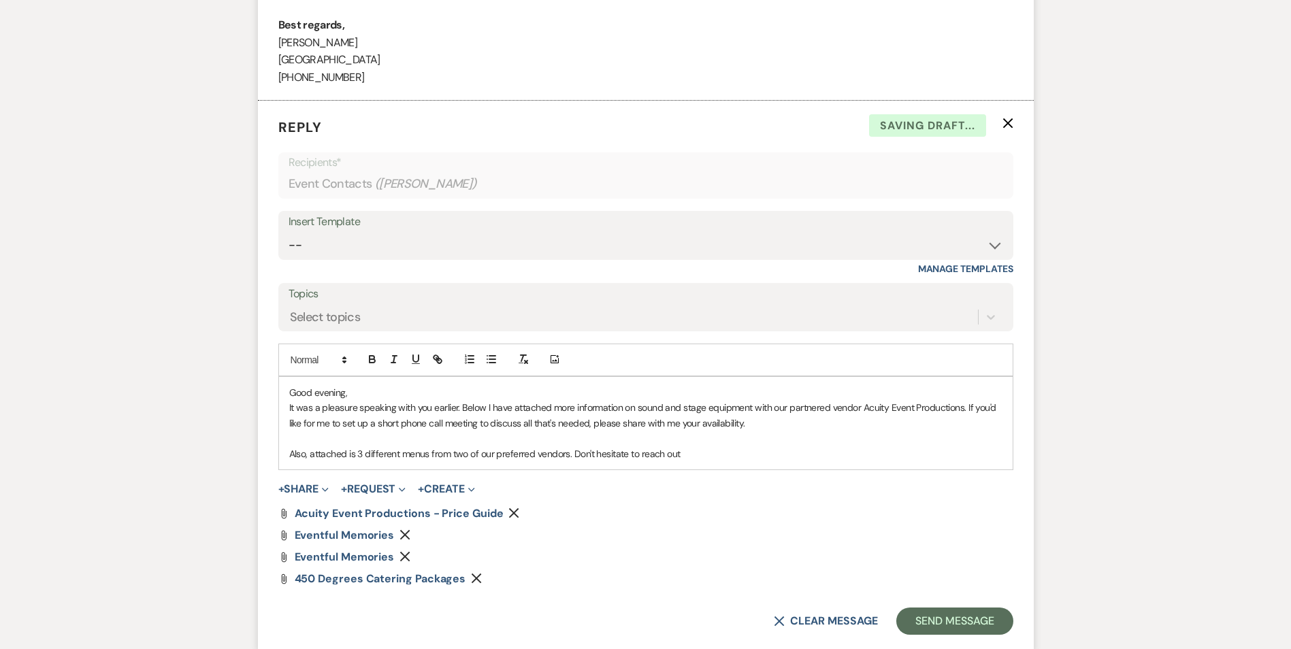
click at [690, 456] on p "Also, attached is 3 different menus from two of our preferred vendors. Don't he…" at bounding box center [645, 453] width 713 height 15
click at [313, 444] on p at bounding box center [645, 438] width 713 height 15
click at [461, 409] on p "It was a pleasure speaking with you earlier. Below I have attached more informa…" at bounding box center [645, 415] width 713 height 31
click at [602, 408] on p "It was a pleasure speaking with you earlier. I am coming that you are able move…" at bounding box center [645, 415] width 713 height 31
click at [680, 405] on p "It was a pleasure speaking with you earlier. I am coming that you are able move…" at bounding box center [645, 415] width 713 height 31
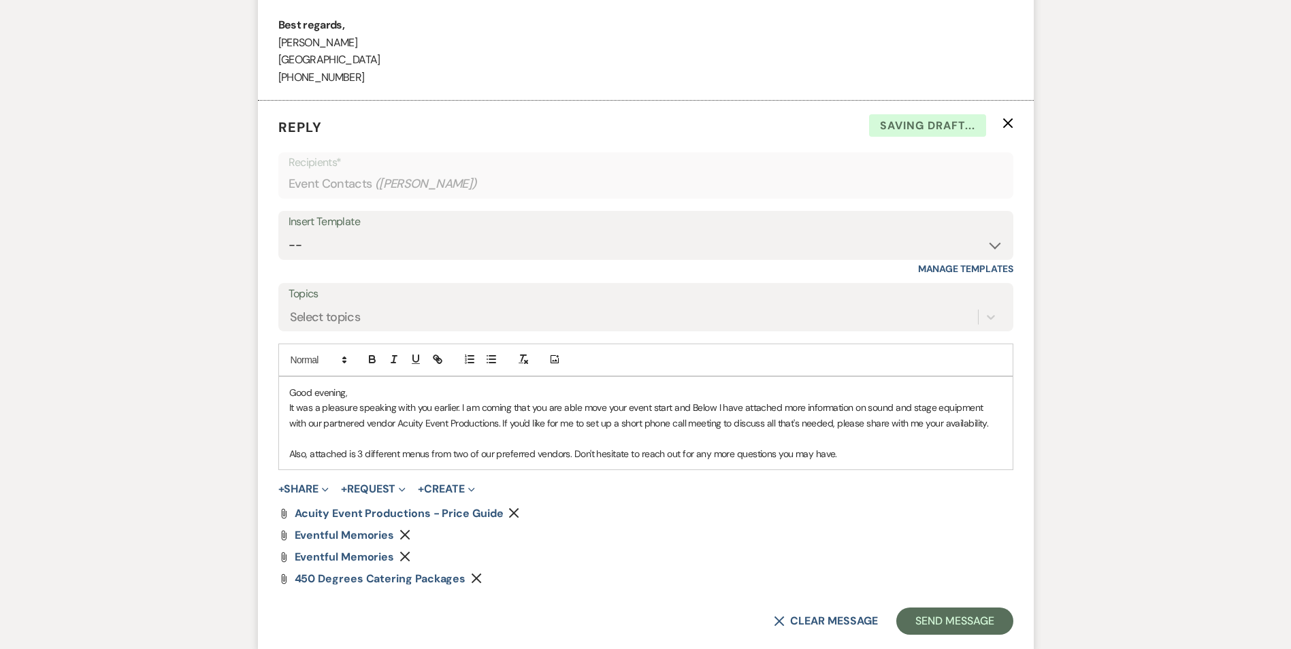
click at [675, 407] on p "It was a pleasure speaking with you earlier. I am coming that you are able move…" at bounding box center [645, 415] width 713 height 31
click at [655, 406] on p "It was a pleasure speaking with you earlier. I am coming that you are able move…" at bounding box center [645, 415] width 713 height 31
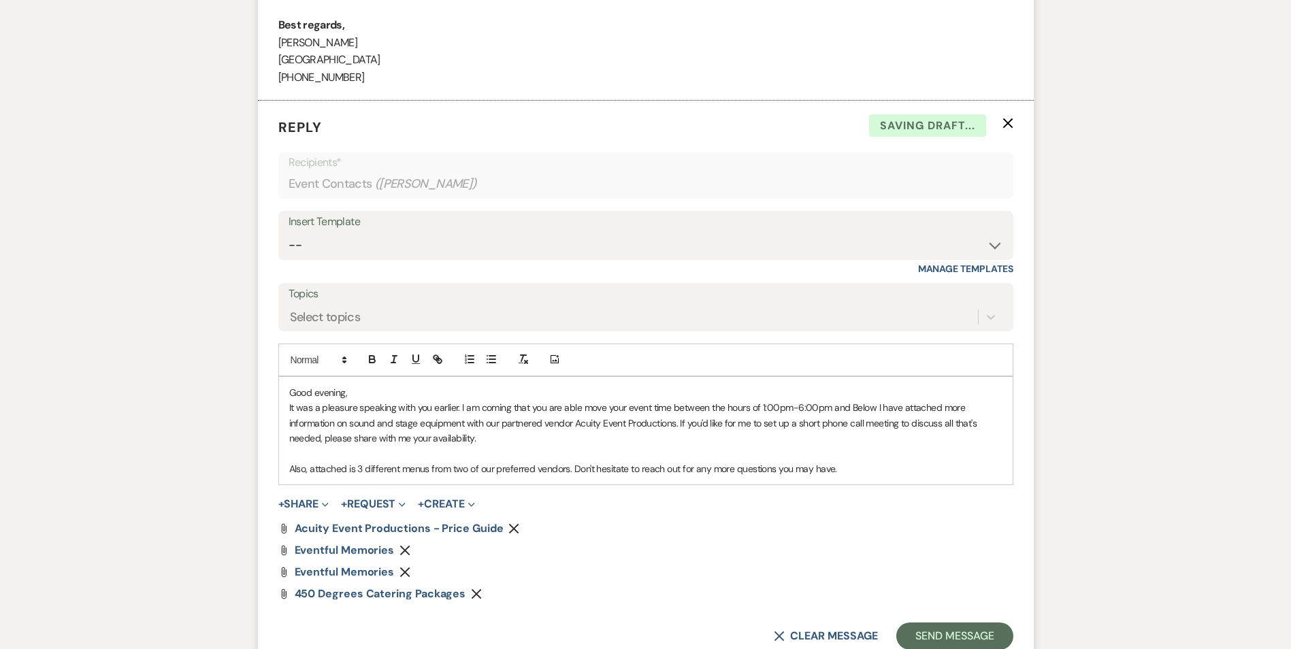
click at [839, 406] on p "It was a pleasure speaking with you earlier. I am coming that you are able move…" at bounding box center [645, 423] width 713 height 46
click at [459, 412] on p "It was a pleasure speaking with you earlier. I am coming that you are able move…" at bounding box center [645, 423] width 713 height 46
click at [505, 408] on p "It was a pleasure speaking with you earlier! I am coming that you are able move…" at bounding box center [645, 423] width 713 height 46
click at [497, 410] on p "It was a pleasure speaking with you earlier! I am coming that you are able move…" at bounding box center [645, 423] width 713 height 46
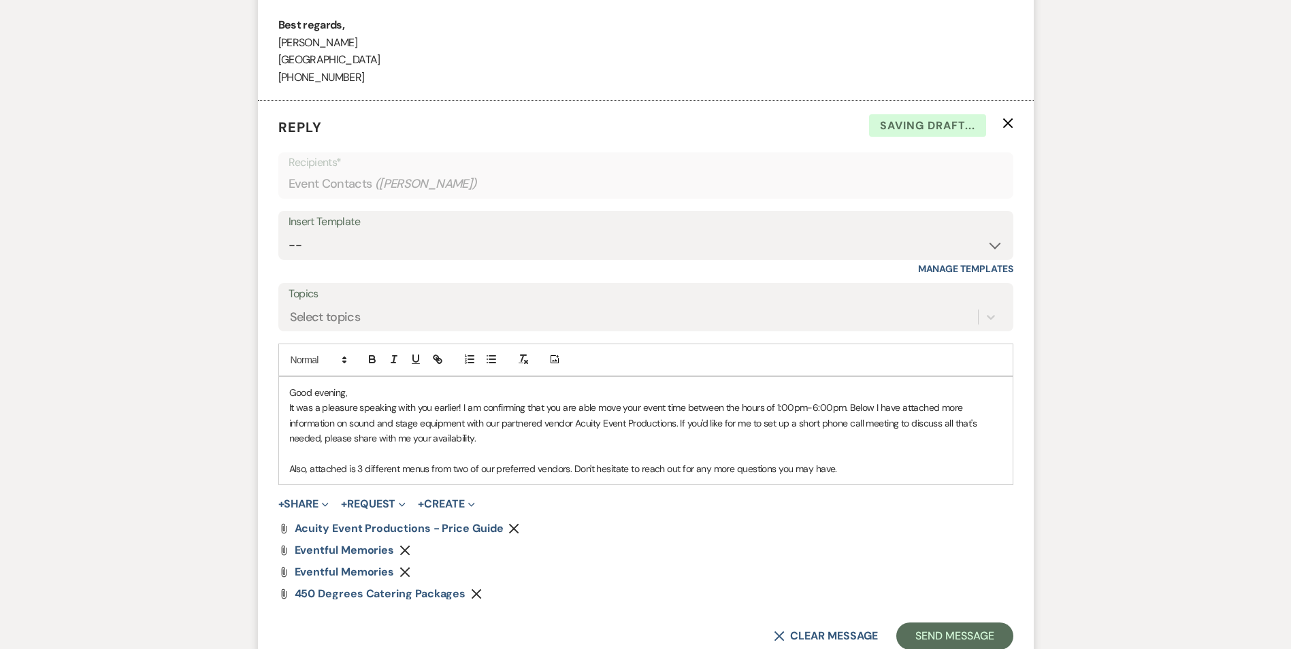
click at [489, 412] on p "It was a pleasure speaking with you earlier! I am confirming that you are able …" at bounding box center [645, 423] width 713 height 46
click at [536, 400] on p "It was a pleasure speaking with you earlier! I am confirming that you are able …" at bounding box center [645, 423] width 713 height 46
click at [574, 402] on p "It was a pleasure speaking with you earlier! I am confirming that you are able …" at bounding box center [645, 423] width 713 height 46
click at [613, 403] on p "It was a pleasure speaking with you earlier! I am confirming that you are able …" at bounding box center [645, 423] width 713 height 46
click at [648, 404] on p "It was a pleasure speaking with you earlier! I am confirming that you are able …" at bounding box center [645, 423] width 713 height 46
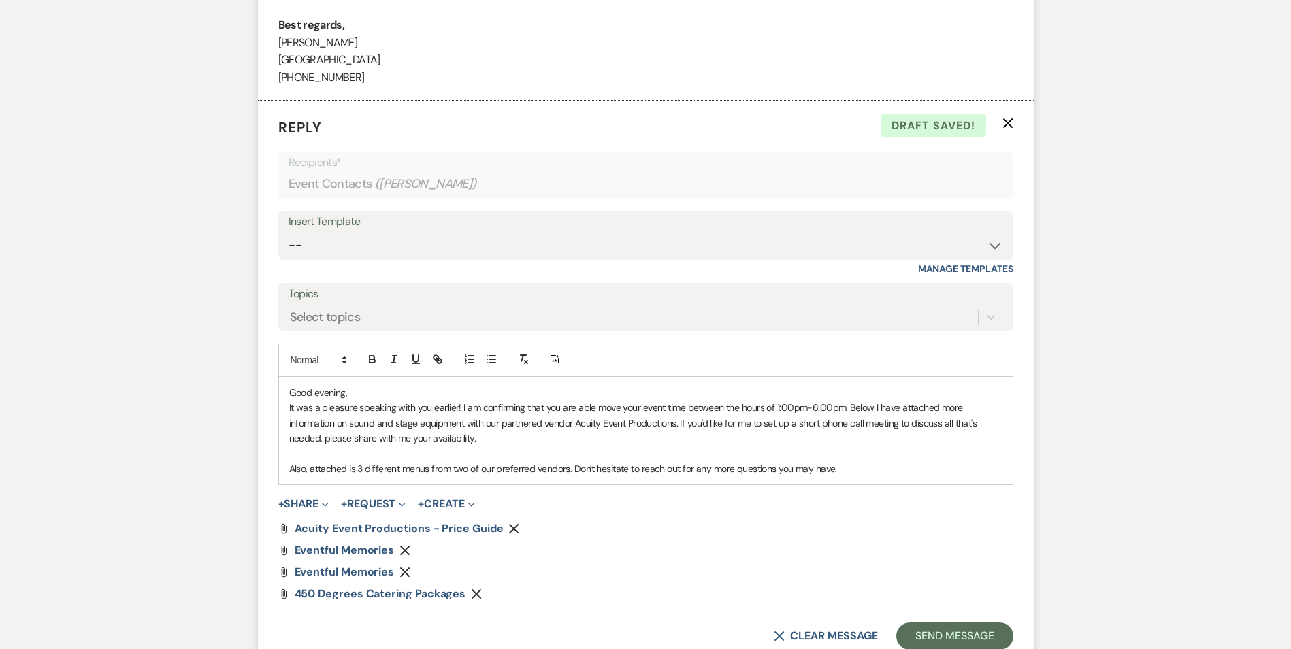
click at [689, 404] on p "It was a pleasure speaking with you earlier! I am confirming that you are able …" at bounding box center [645, 423] width 713 height 46
click at [726, 405] on p "It was a pleasure speaking with you earlier! I am confirming that you are able …" at bounding box center [645, 423] width 713 height 46
click at [705, 405] on p "It was a pleasure speaking with you earlier! I am confirming that you are able …" at bounding box center [645, 423] width 713 height 46
drag, startPoint x: 576, startPoint y: 423, endPoint x: 679, endPoint y: 419, distance: 102.9
click at [679, 419] on p "It was a pleasure speaking with you earlier! I am confirming that you are able …" at bounding box center [645, 423] width 713 height 46
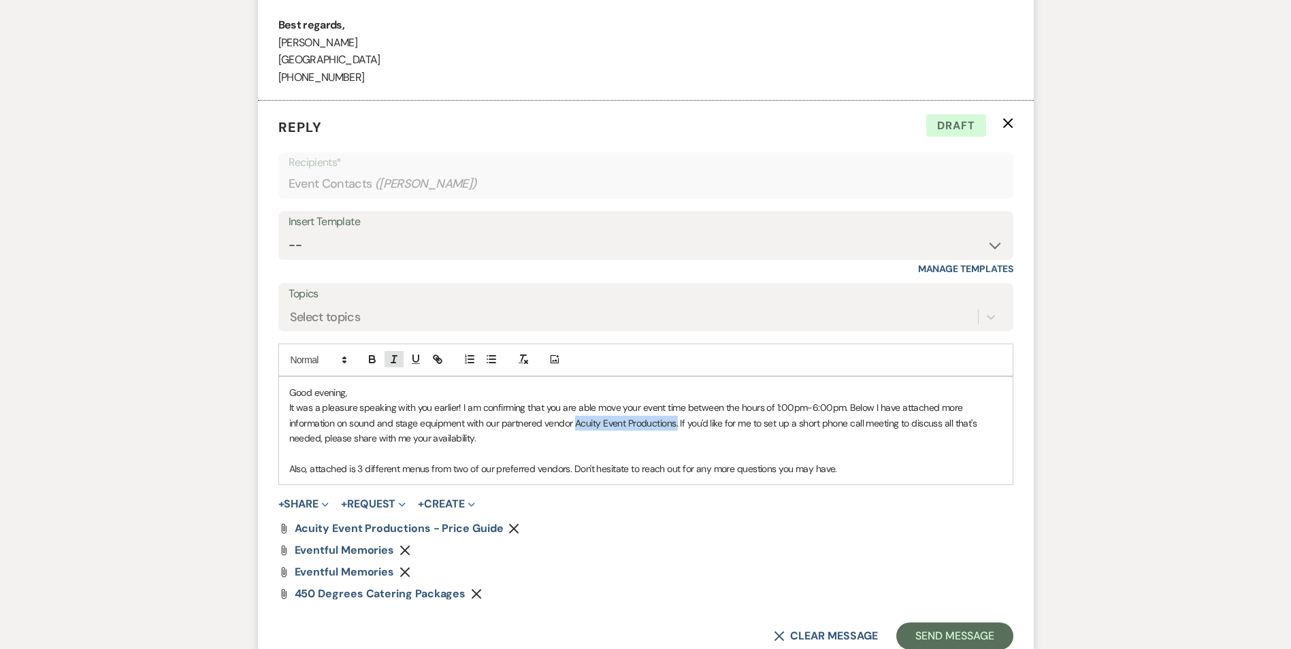
click at [393, 359] on line "button" at bounding box center [393, 359] width 1 height 7
click at [574, 474] on p "Also, attached is 3 different menus from two of our preferred vendors. Don't he…" at bounding box center [645, 468] width 713 height 15
click at [319, 441] on p "It was a pleasure speaking with you earlier! I am confirming that you are able …" at bounding box center [645, 423] width 713 height 46
click at [944, 426] on p "It was a pleasure speaking with you earlier! I am confirming that you are able …" at bounding box center [645, 423] width 713 height 46
click at [318, 437] on p "It was a pleasure speaking with you earlier! I am confirming that you are able …" at bounding box center [645, 423] width 713 height 46
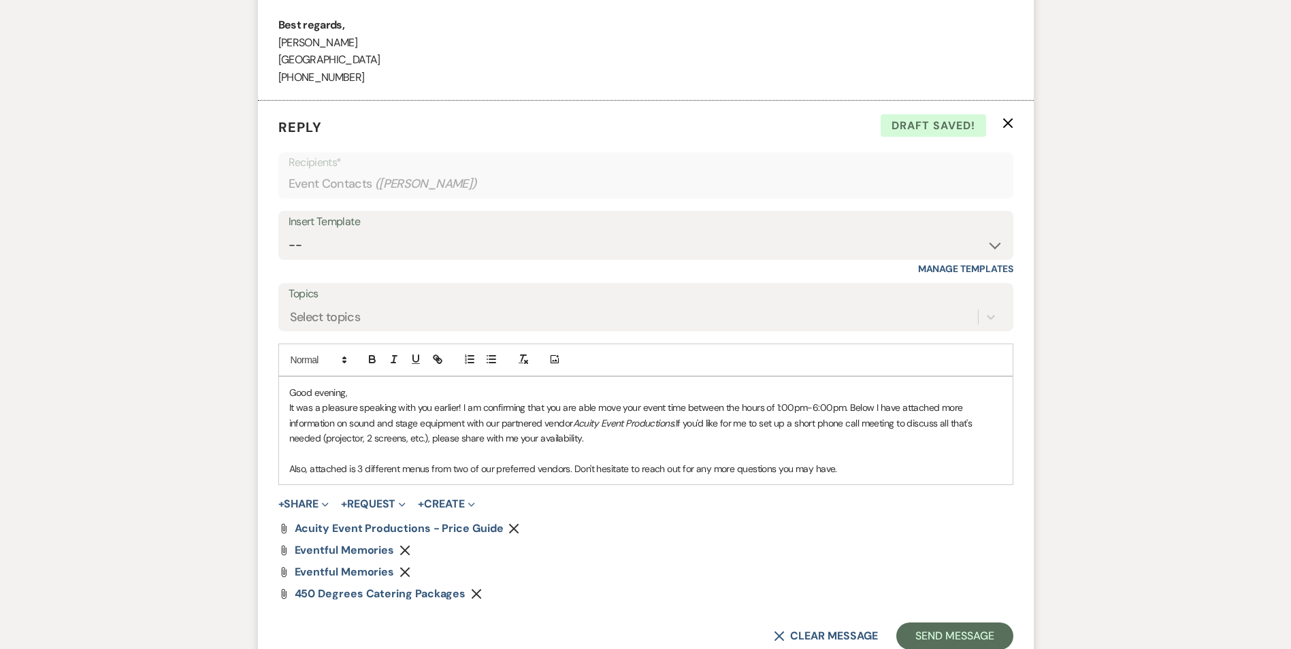
click at [578, 440] on p "It was a pleasure speaking with you earlier! I am confirming that you are able …" at bounding box center [645, 423] width 713 height 46
click at [354, 470] on p "Also, attached is 3 different menus from two of our preferred vendors. Don't he…" at bounding box center [645, 468] width 713 height 15
click at [350, 470] on p "Also, attached is 3 different menus from two of our preferred vendors. Don't he…" at bounding box center [645, 468] width 713 height 15
click at [904, 466] on p "Also, attached I've attached 3 different menus from two of our preferred vendor…" at bounding box center [645, 468] width 713 height 15
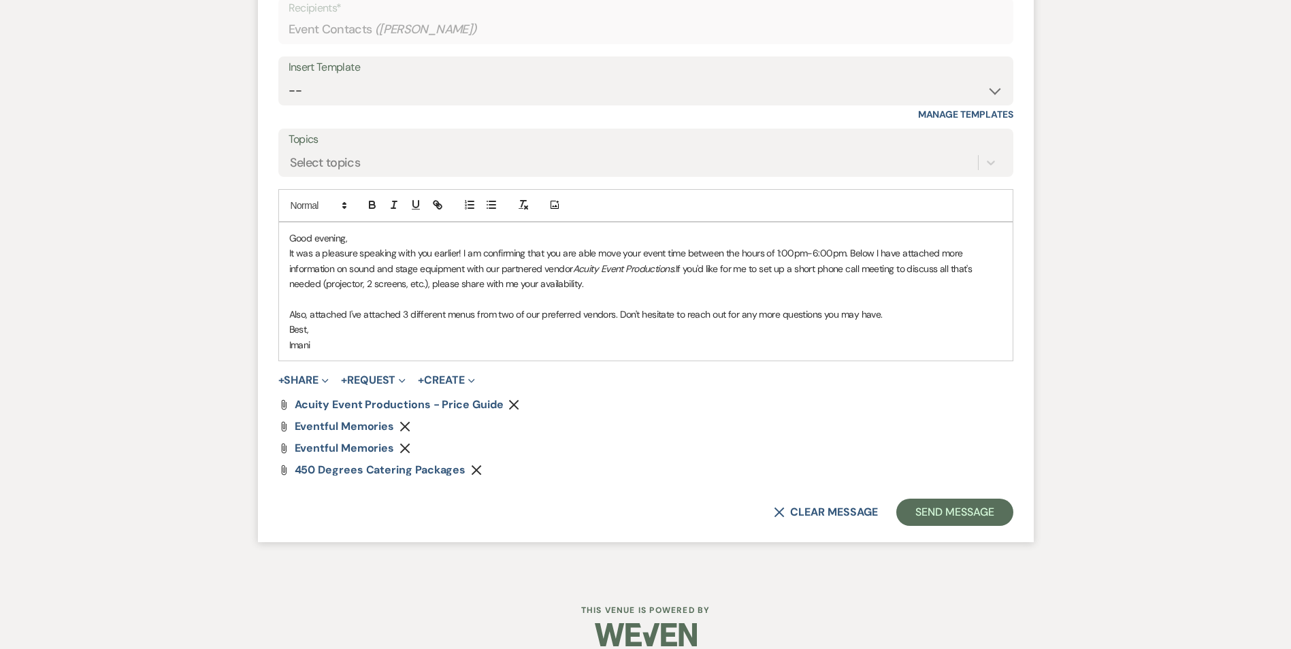
scroll to position [2627, 0]
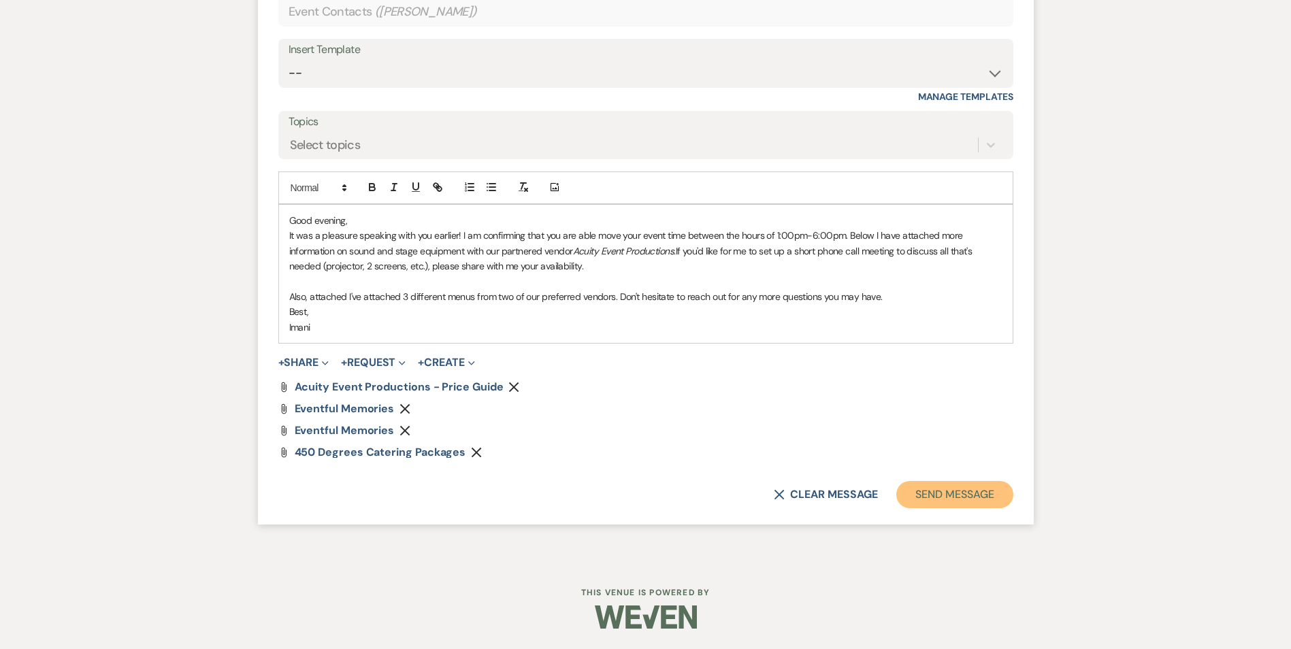
click at [930, 497] on button "Send Message" at bounding box center [954, 494] width 116 height 27
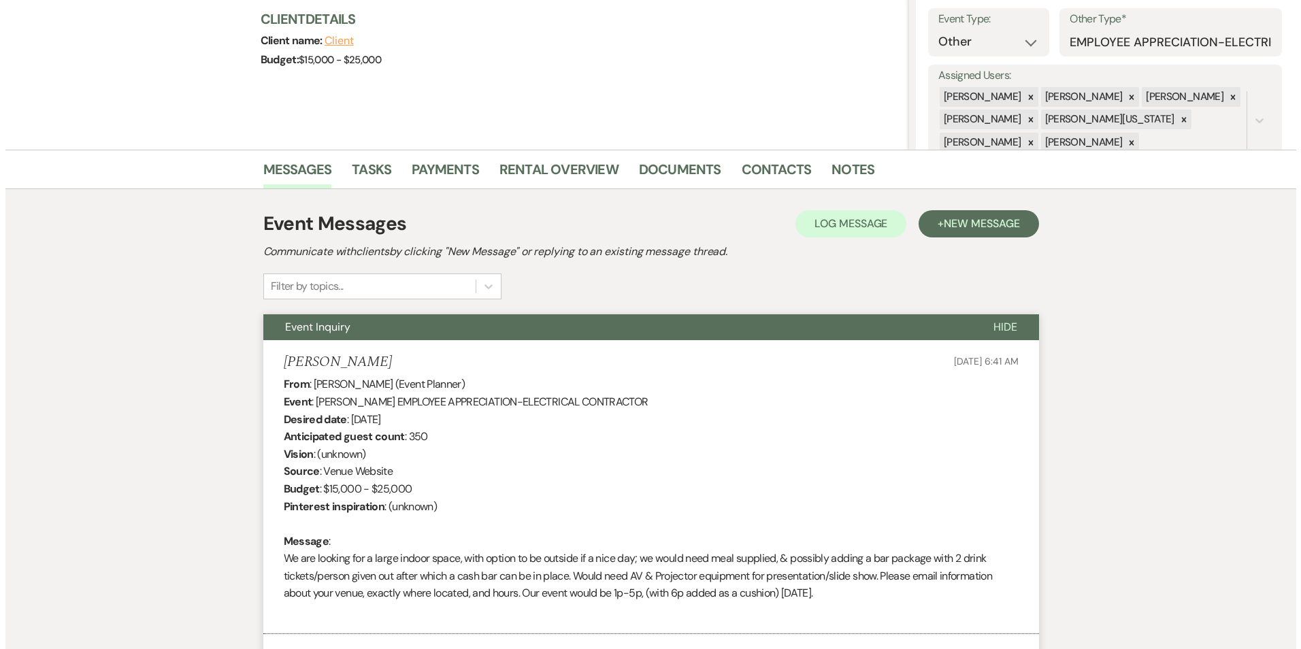
scroll to position [0, 0]
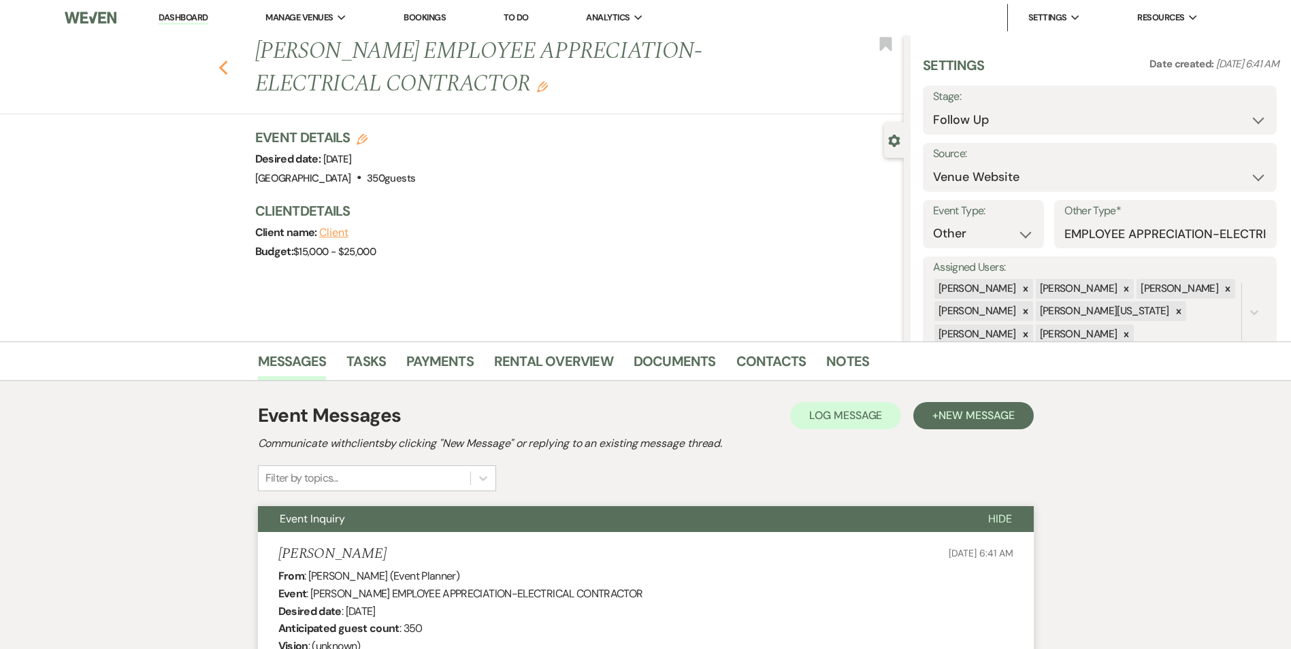
click at [225, 68] on use "button" at bounding box center [222, 68] width 9 height 15
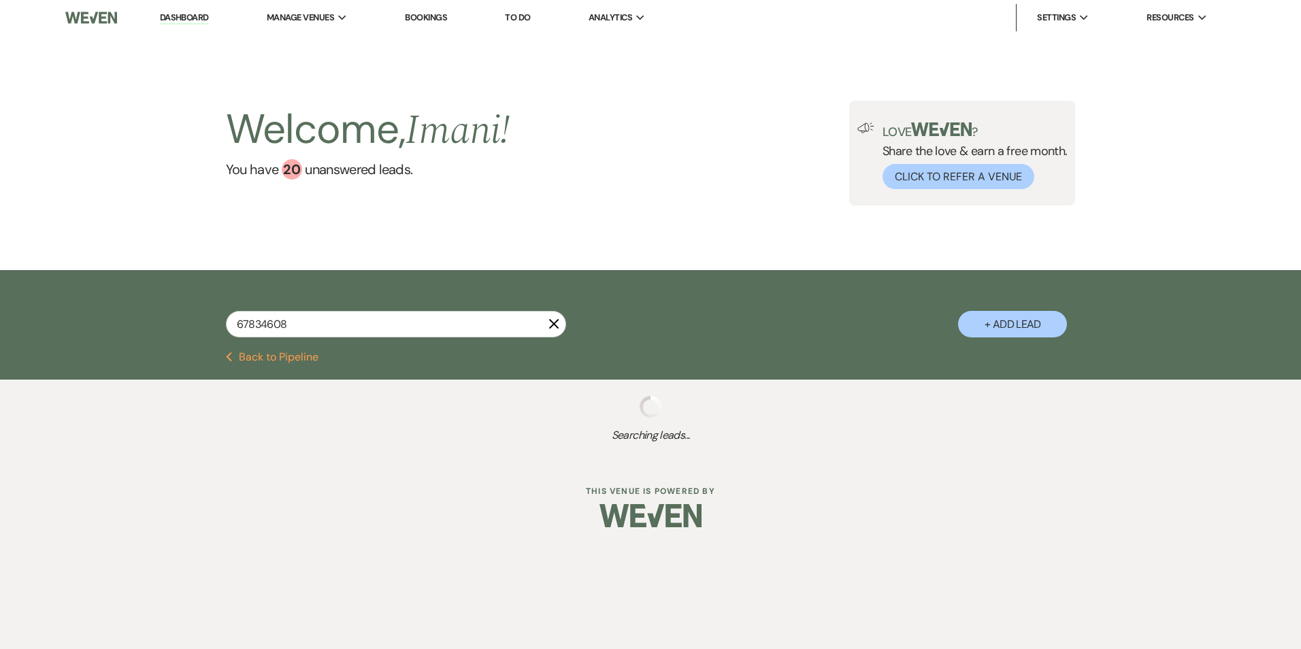
select select "9"
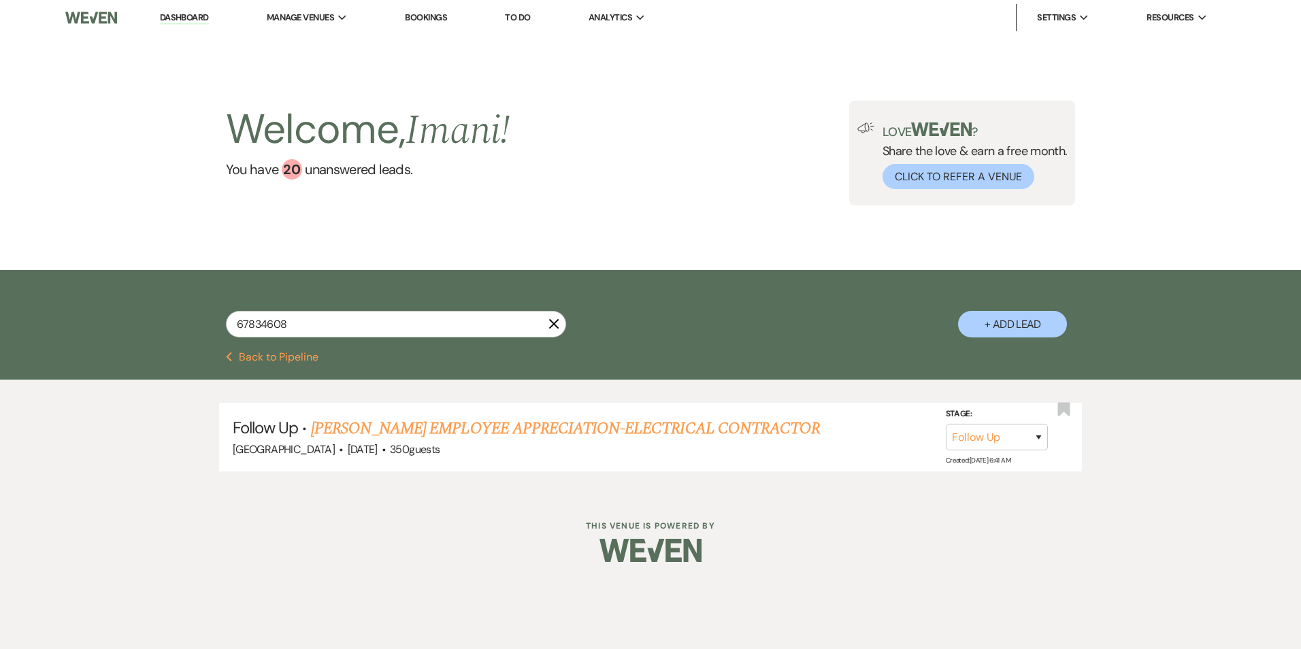
click at [555, 325] on use "button" at bounding box center [553, 324] width 10 height 10
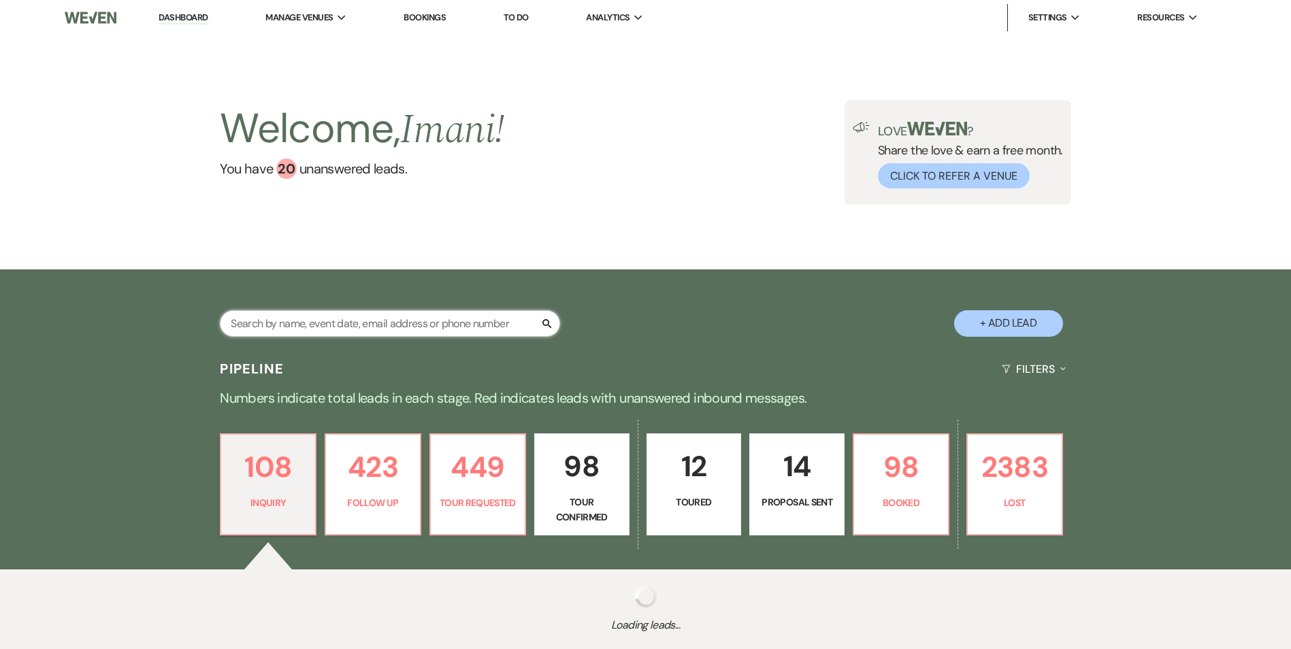
click at [487, 331] on input "text" at bounding box center [390, 323] width 340 height 27
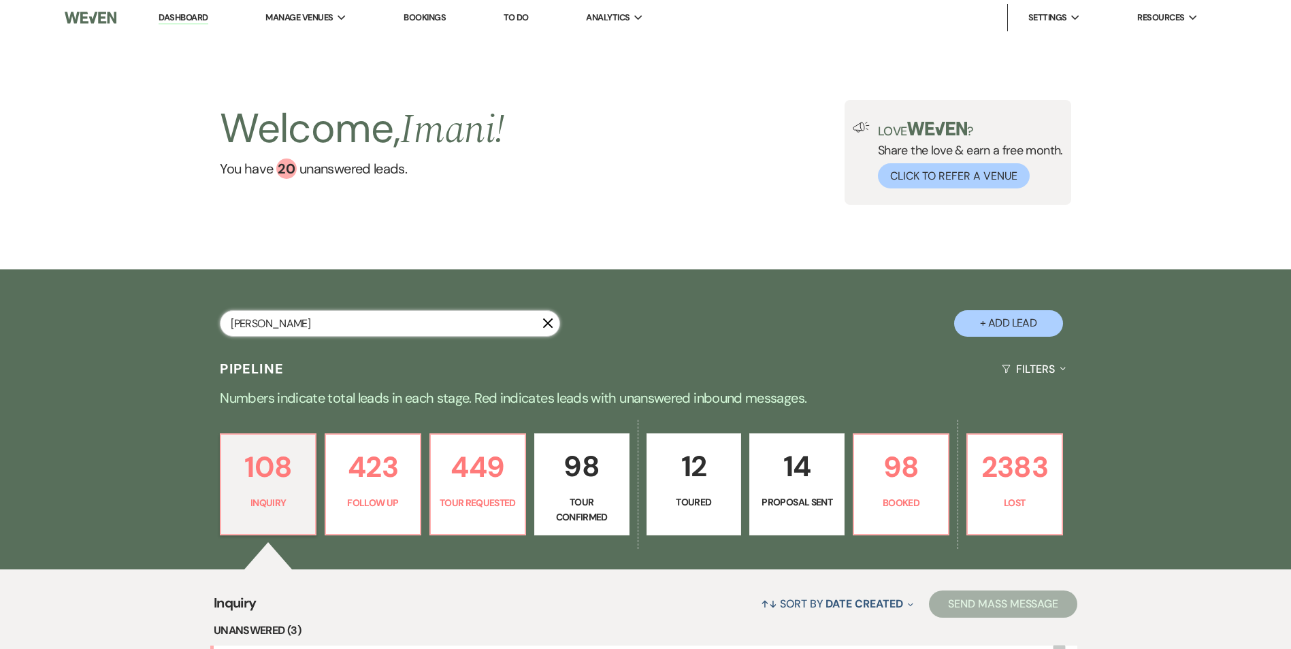
type input "[PERSON_NAME]"
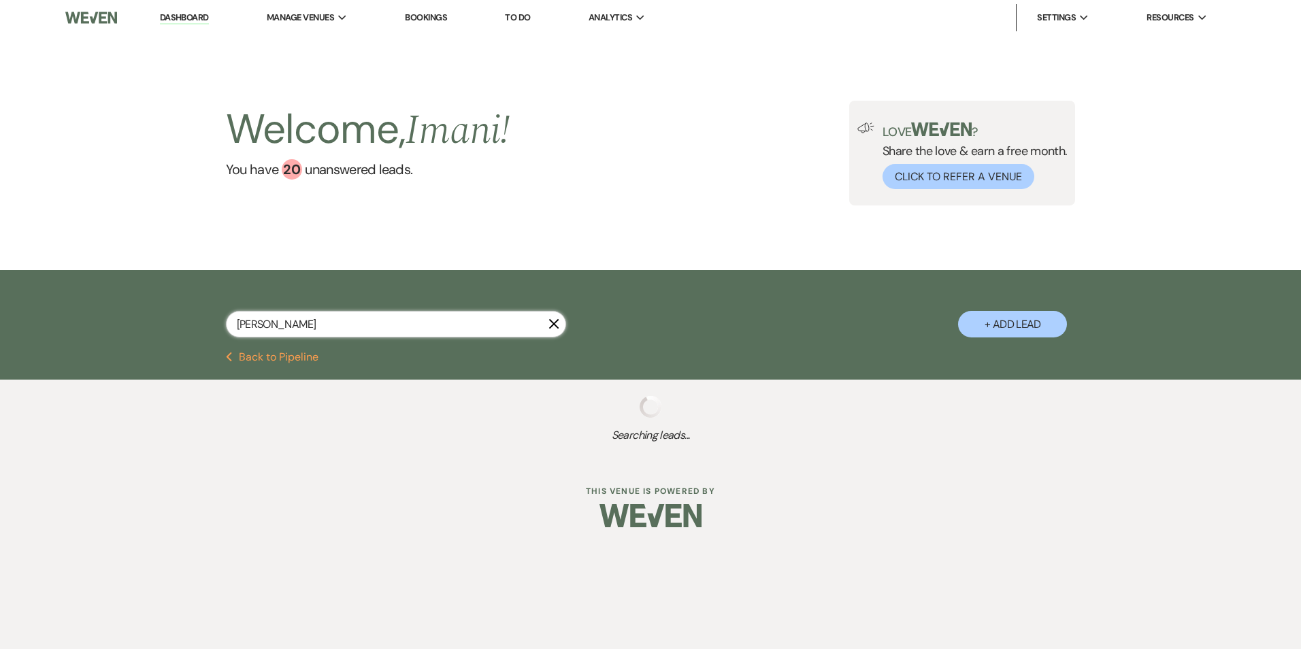
select select "9"
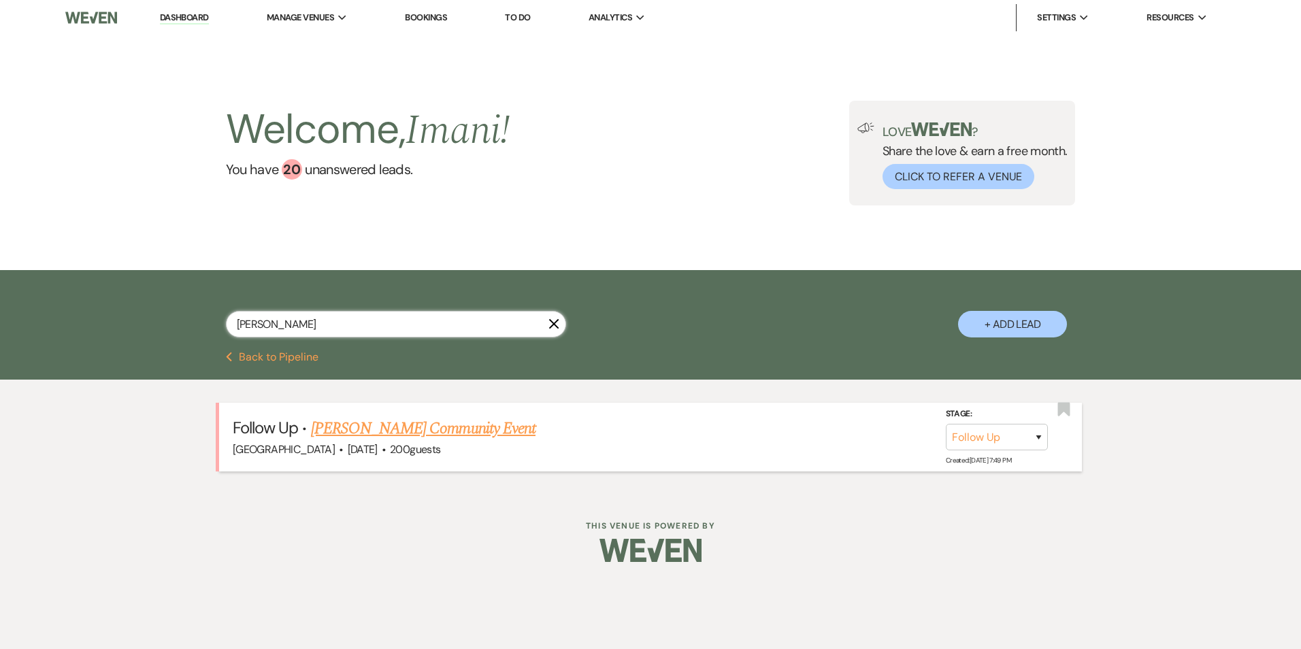
type input "[PERSON_NAME]"
click at [374, 423] on link "[PERSON_NAME] Community Event" at bounding box center [423, 428] width 225 height 24
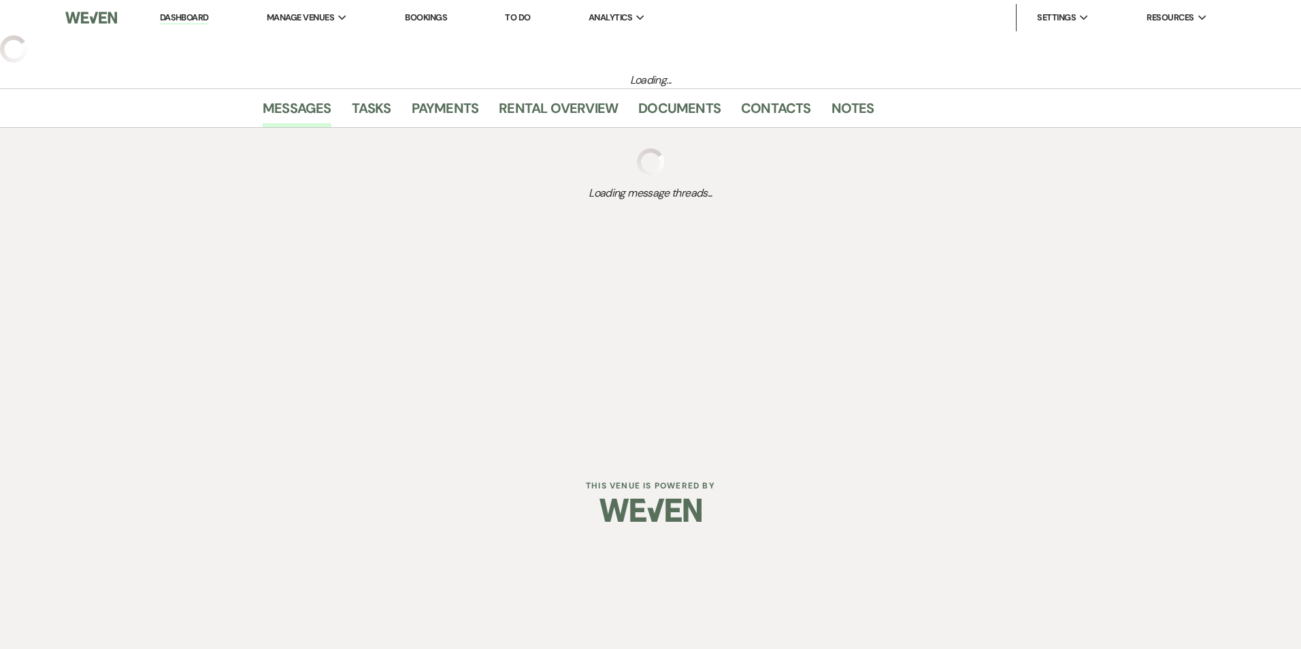
select select "9"
select select "1"
select select "7"
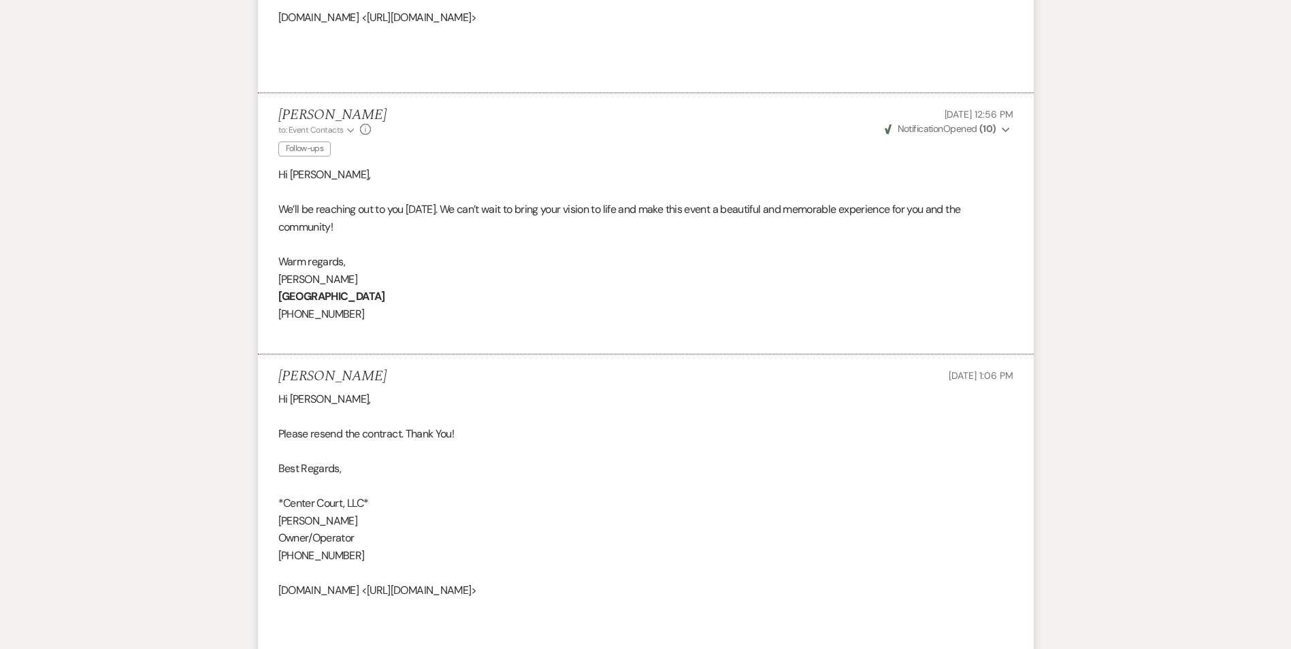
scroll to position [1047, 0]
